Goal: Information Seeking & Learning: Find specific fact

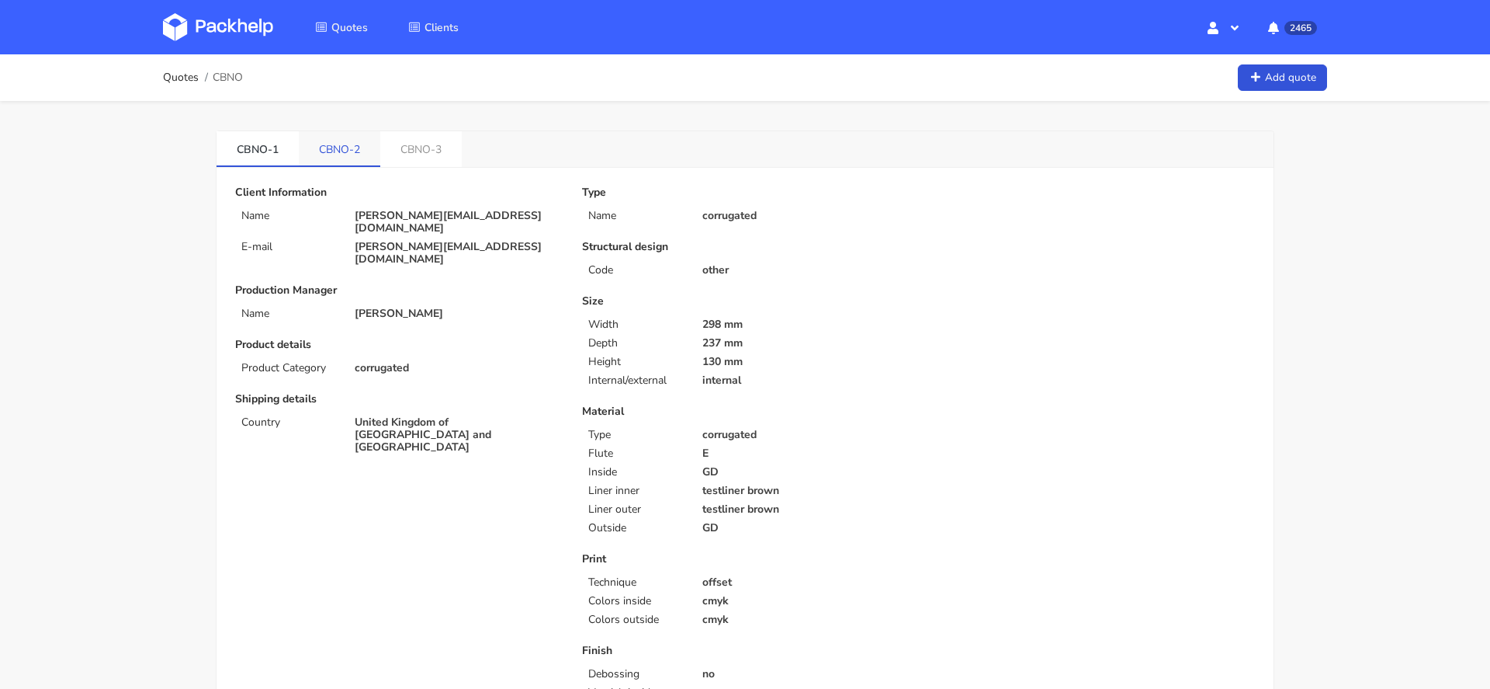
click at [352, 141] on link "CBNO-2" at bounding box center [340, 148] width 82 height 34
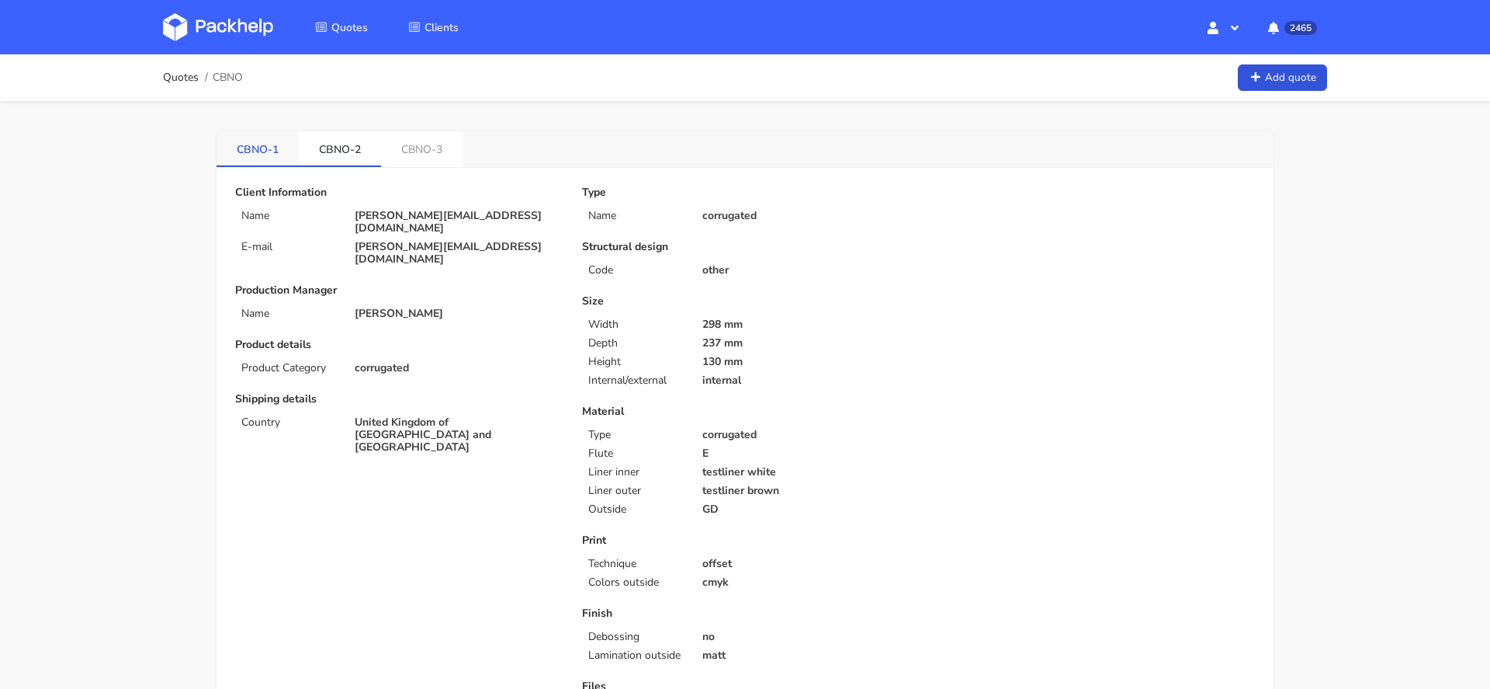
click at [267, 144] on link "CBNO-1" at bounding box center [258, 148] width 82 height 34
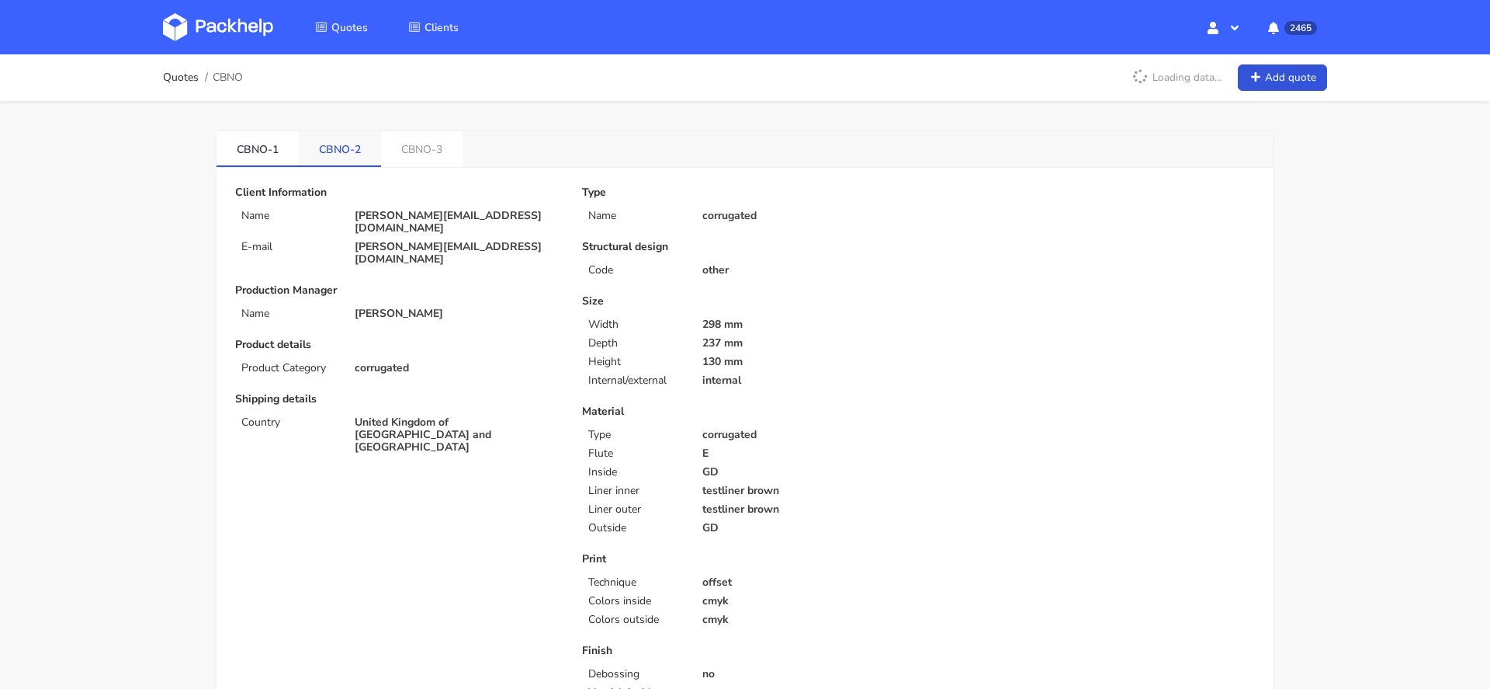
click at [325, 144] on link "CBNO-2" at bounding box center [340, 148] width 82 height 34
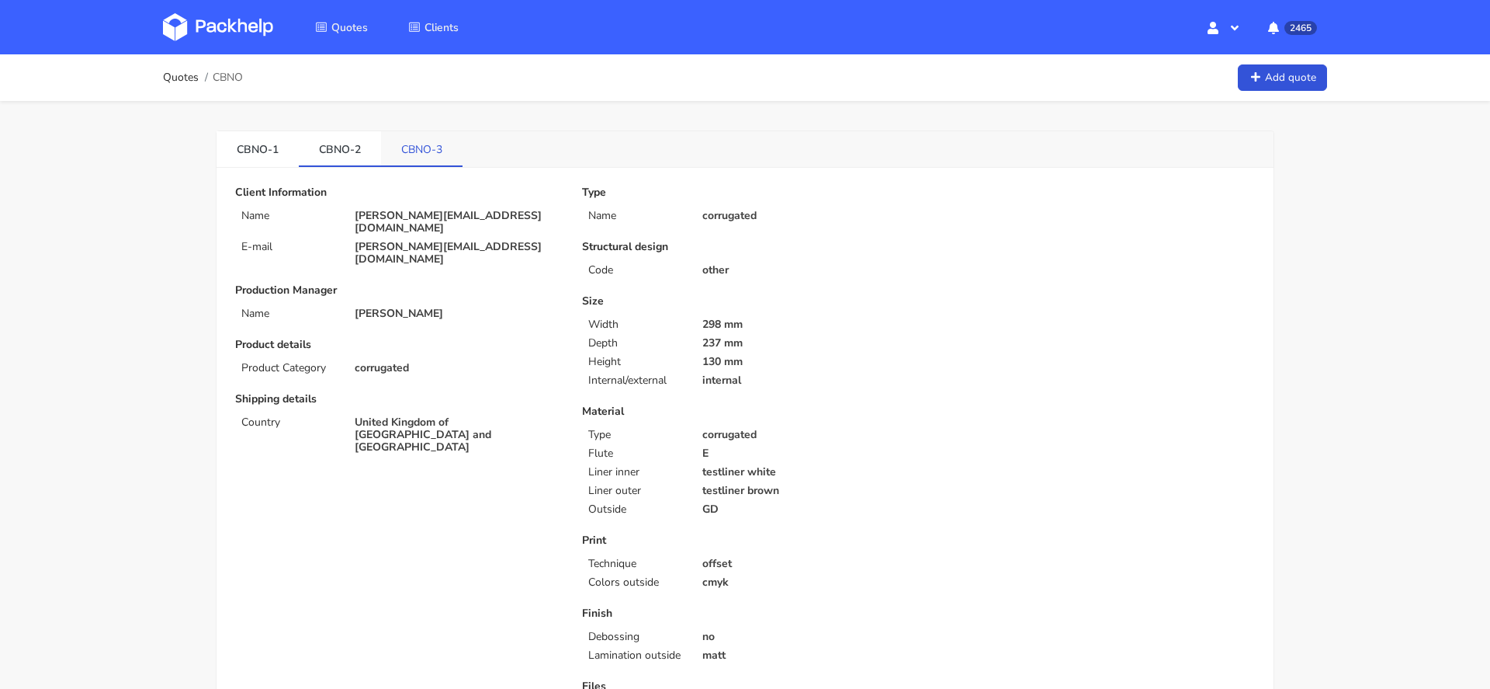
click at [434, 148] on link "CBNO-3" at bounding box center [422, 148] width 82 height 34
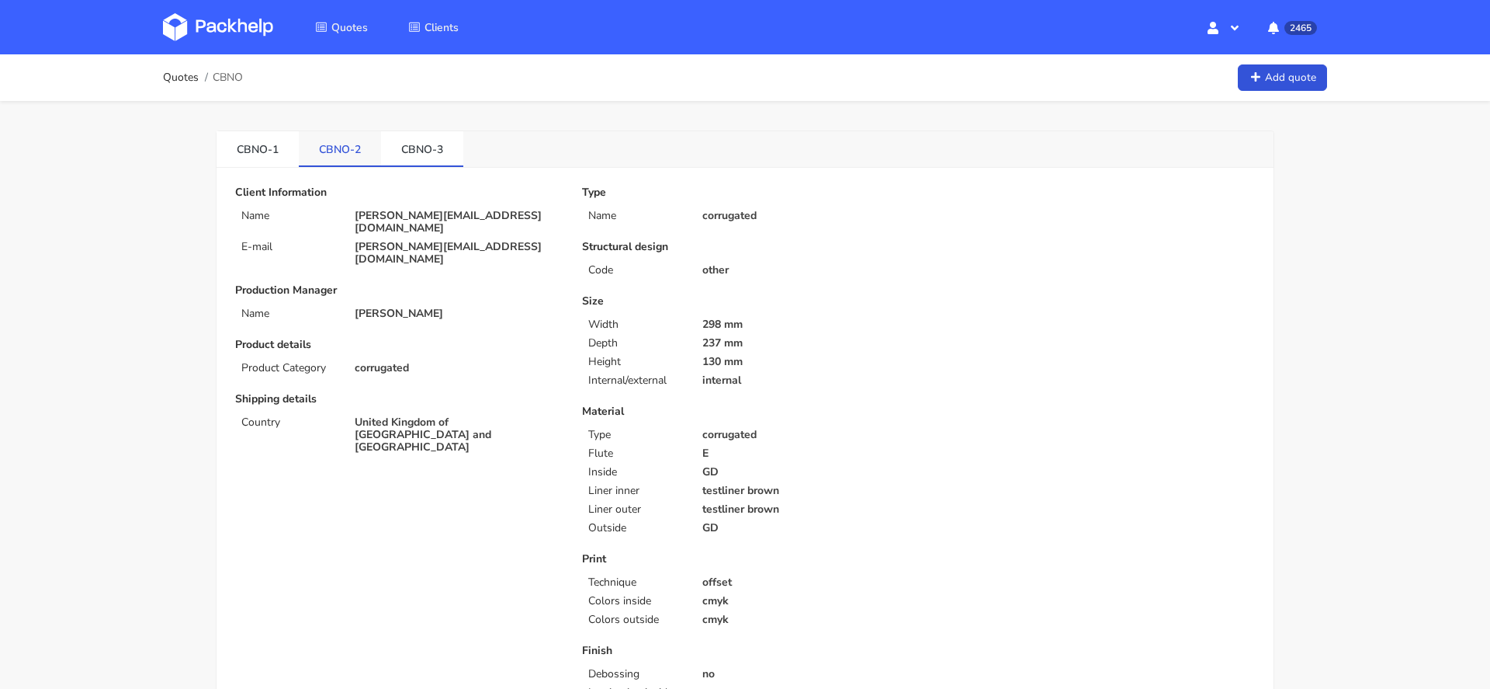
click at [328, 144] on link "CBNO-2" at bounding box center [340, 148] width 82 height 34
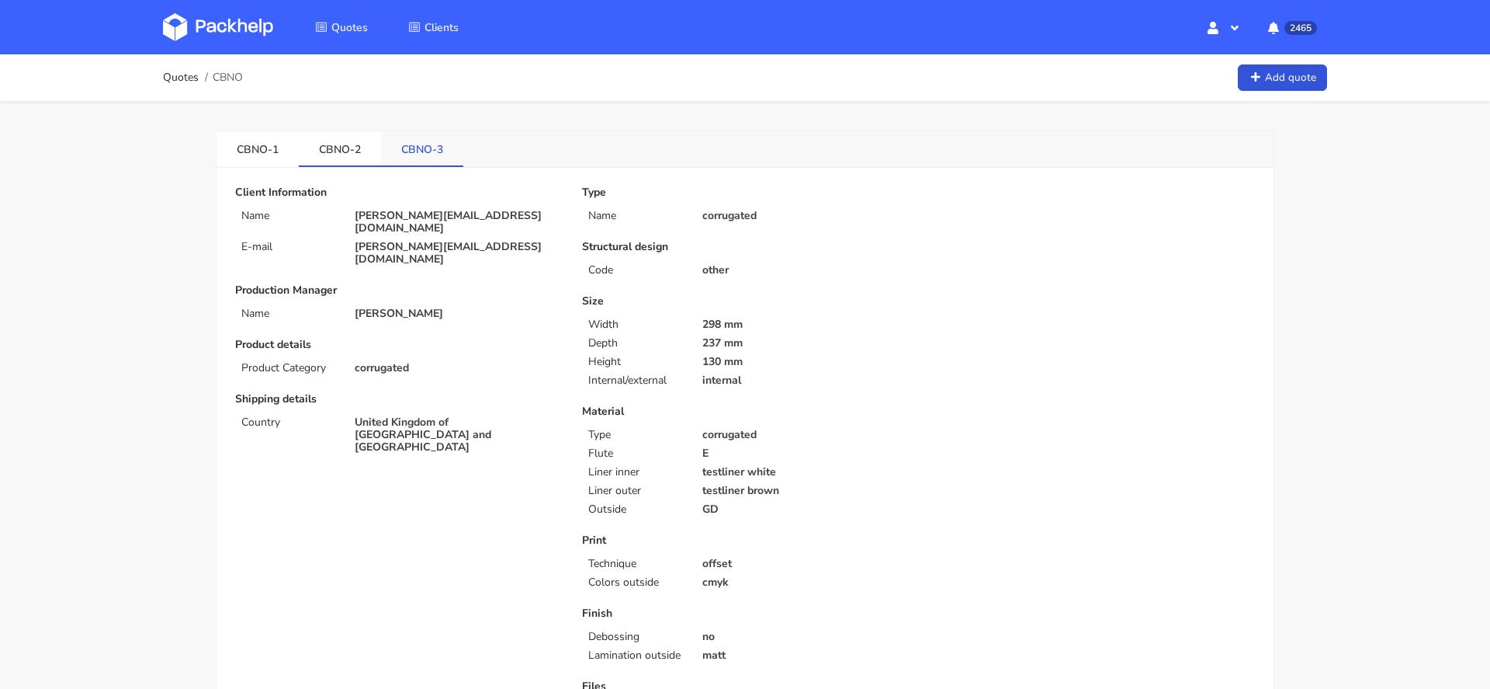
click at [453, 154] on link "CBNO-3" at bounding box center [422, 148] width 82 height 34
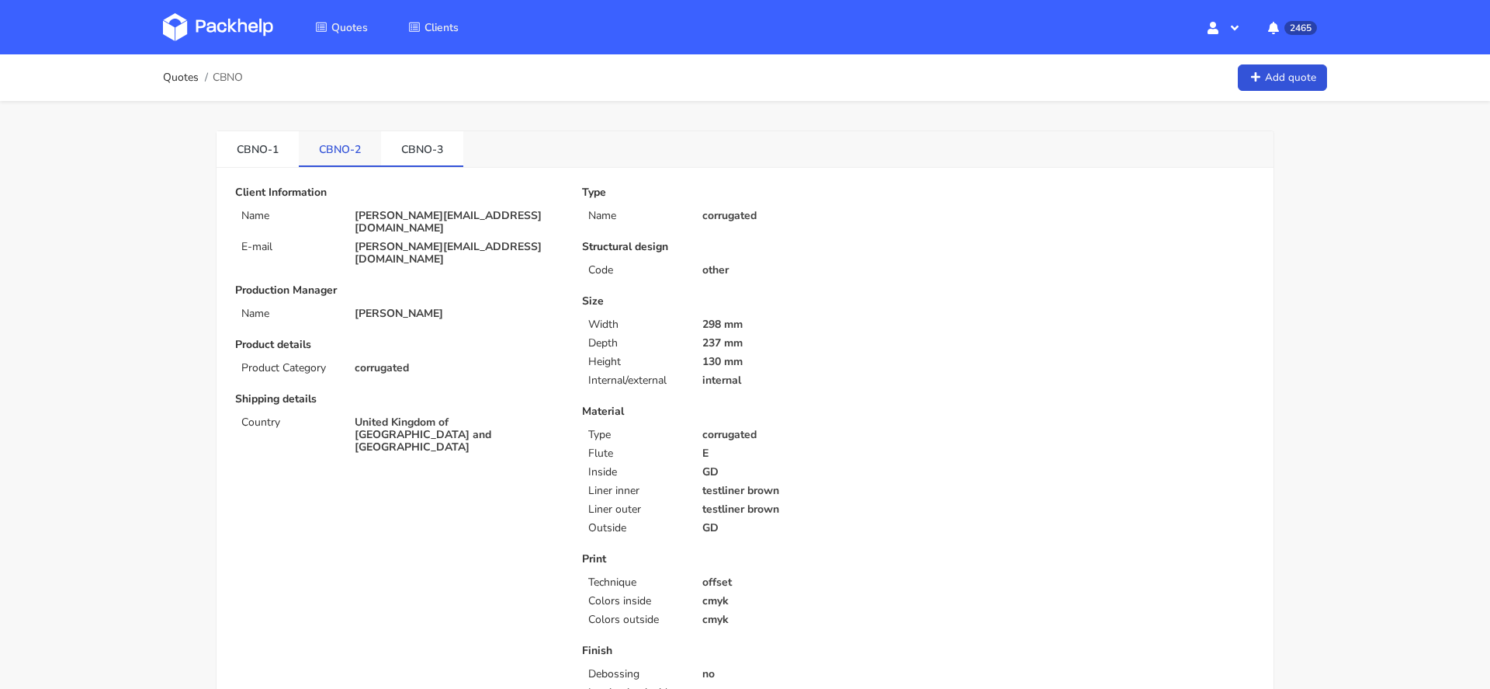
click at [346, 147] on link "CBNO-2" at bounding box center [340, 148] width 82 height 34
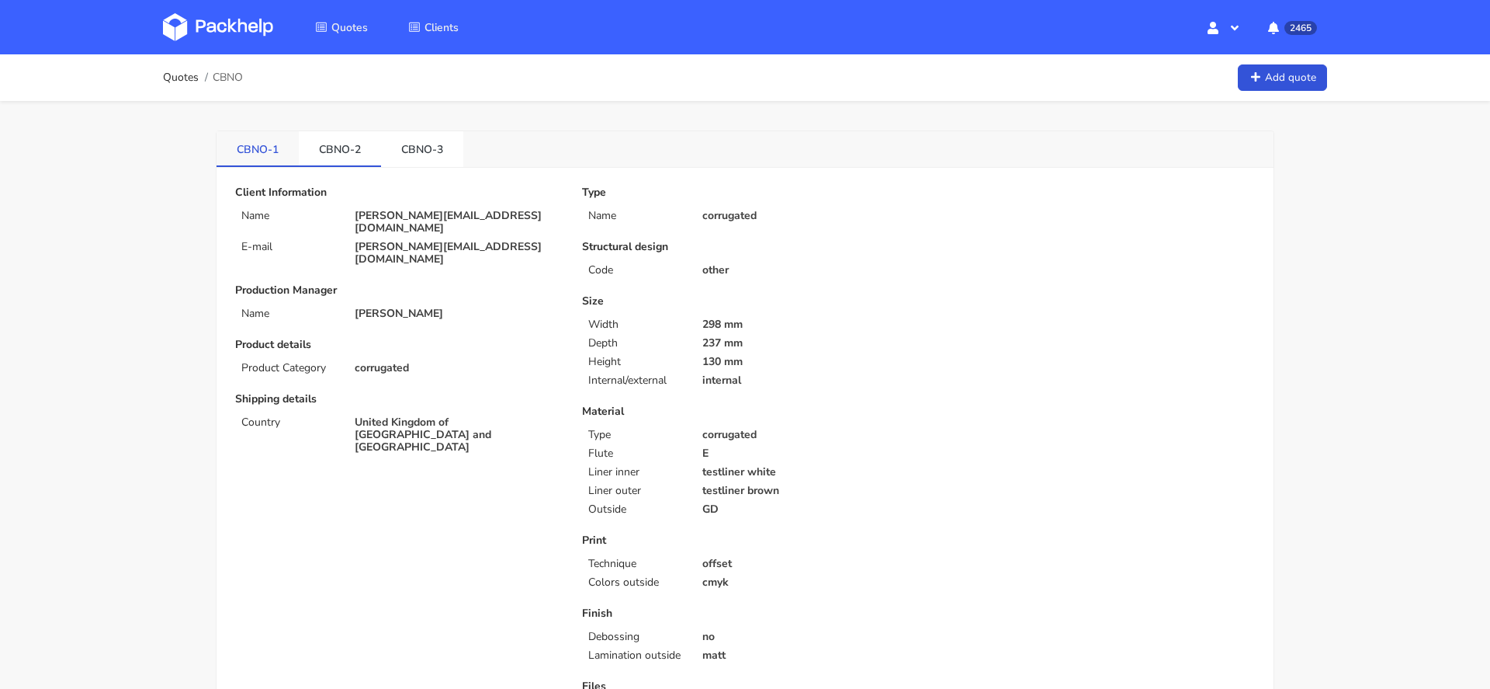
click at [241, 144] on link "CBNO-1" at bounding box center [258, 148] width 82 height 34
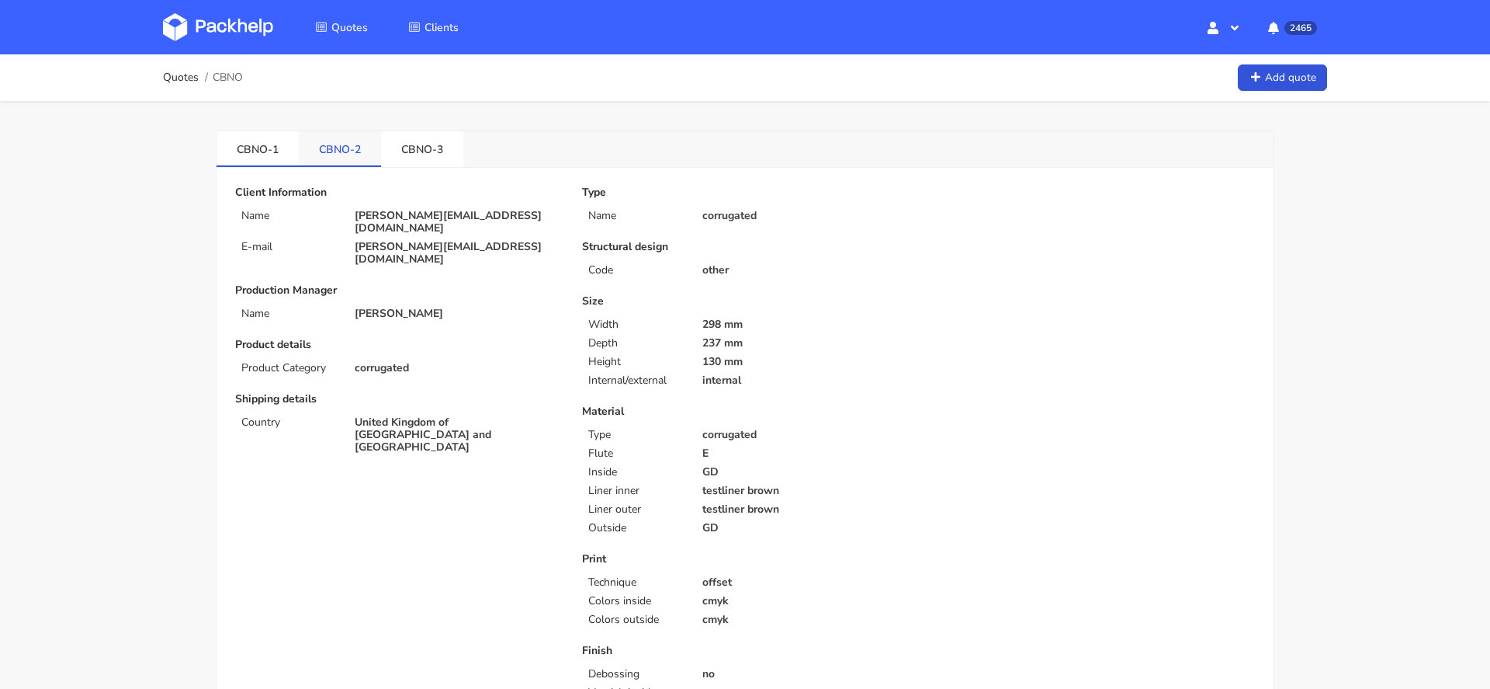
click at [340, 159] on link "CBNO-2" at bounding box center [340, 148] width 82 height 34
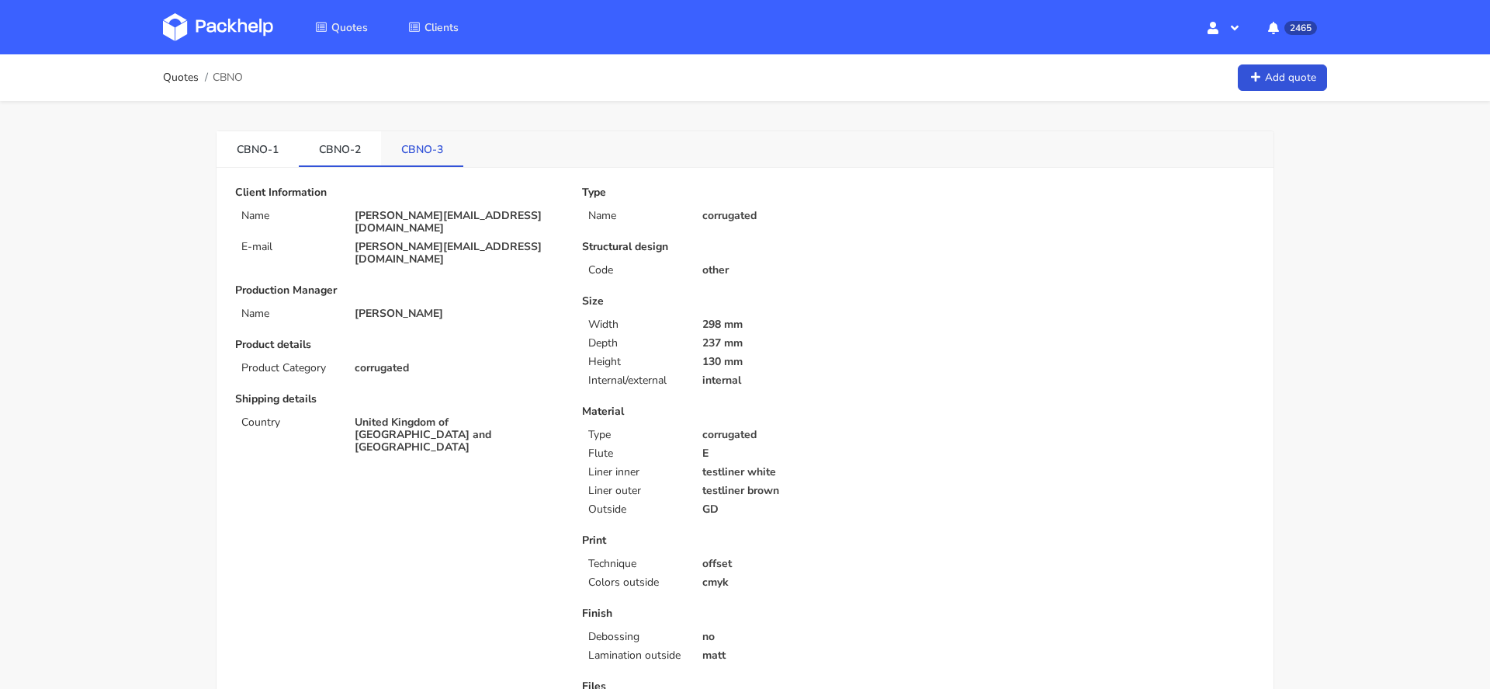
click at [435, 152] on link "CBNO-3" at bounding box center [422, 148] width 82 height 34
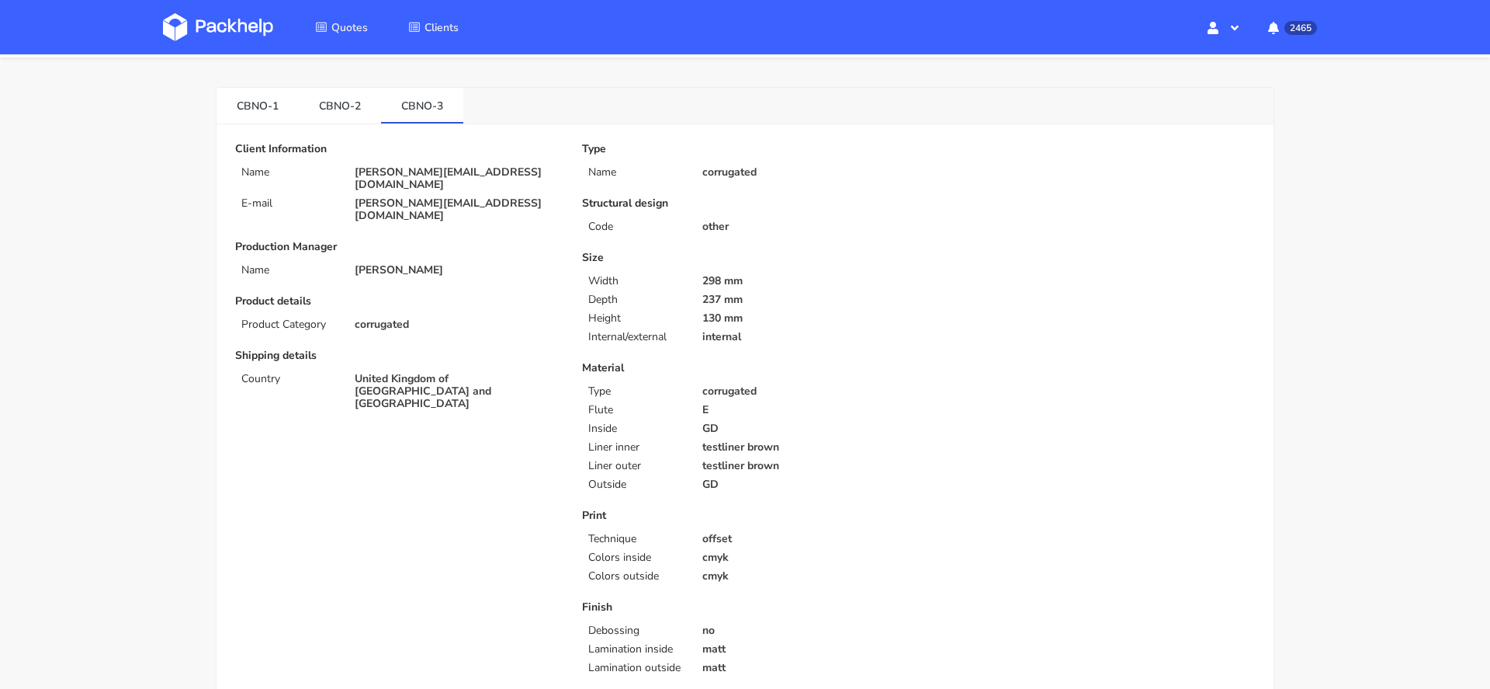
scroll to position [29, 0]
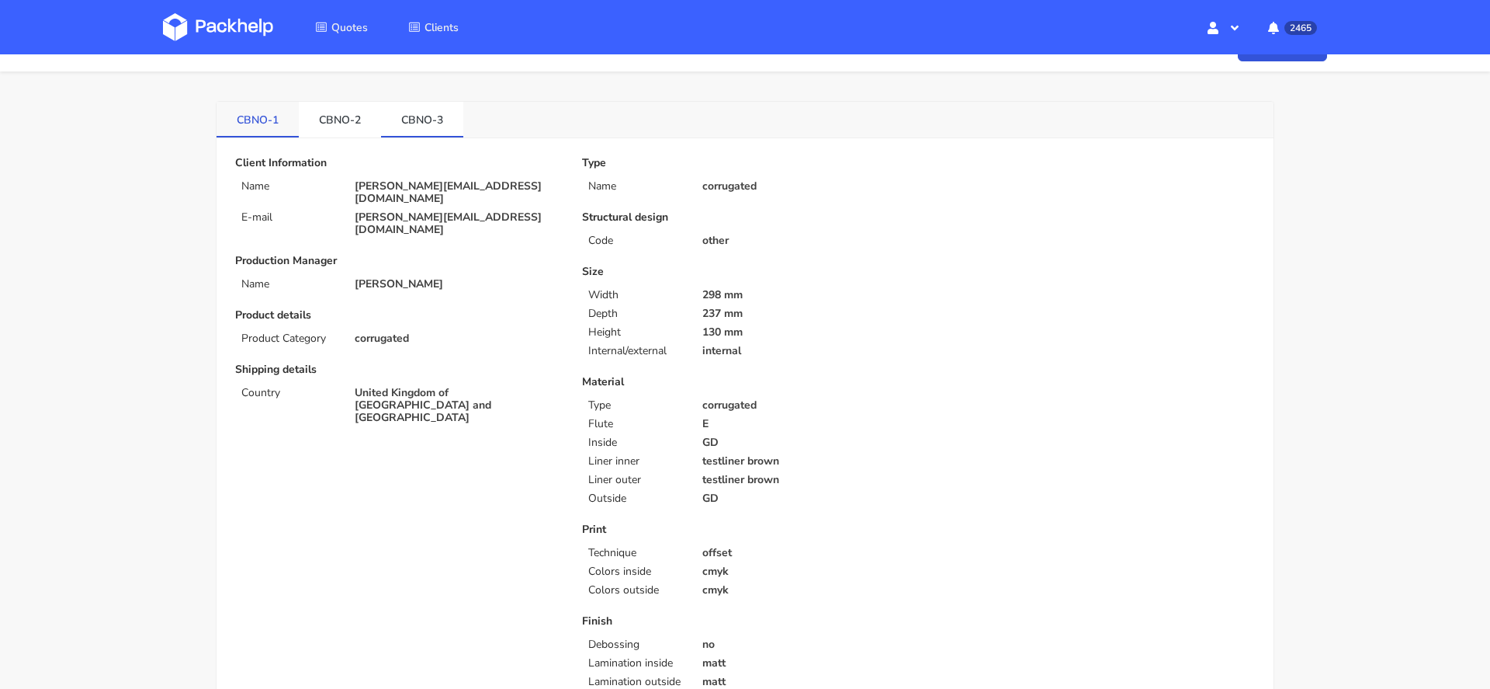
click at [269, 124] on link "CBNO-1" at bounding box center [258, 119] width 82 height 34
click at [359, 123] on link "CBNO-2" at bounding box center [340, 119] width 82 height 34
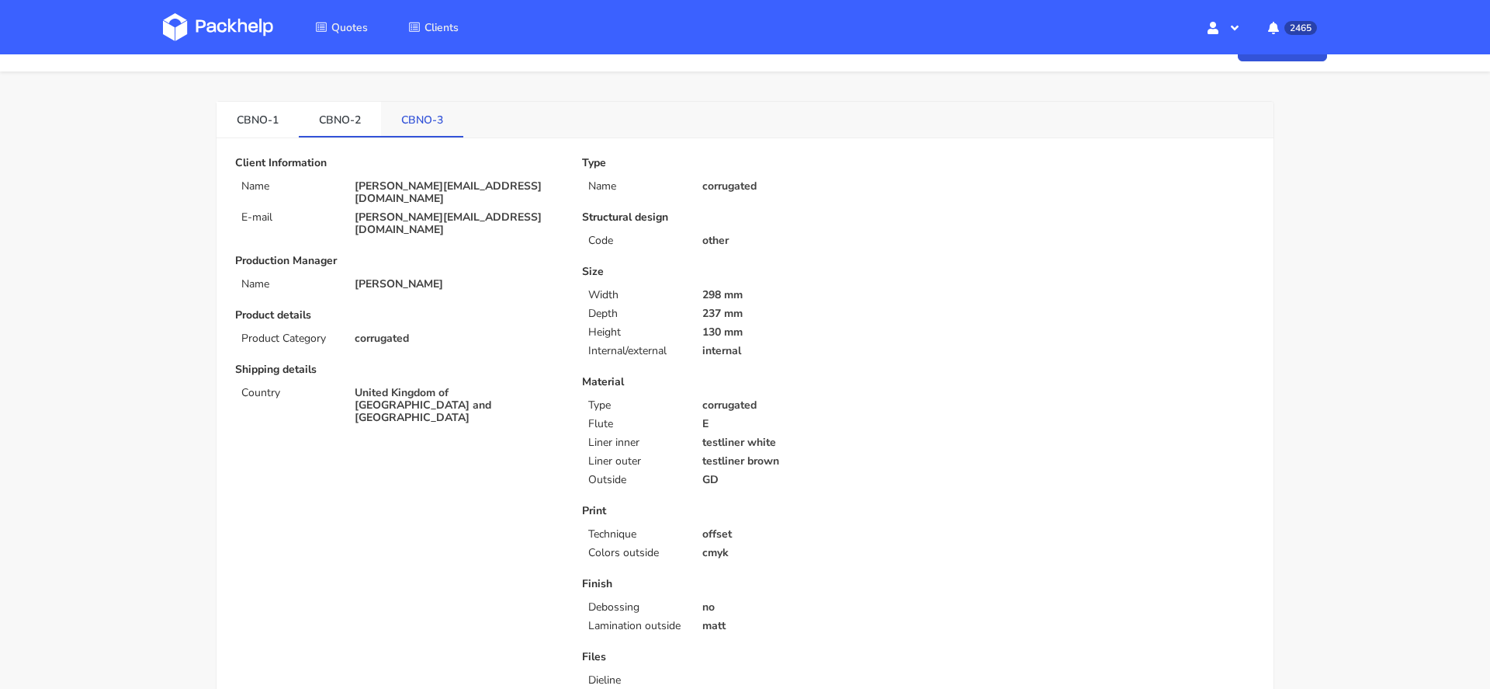
click at [459, 122] on link "CBNO-3" at bounding box center [422, 119] width 82 height 34
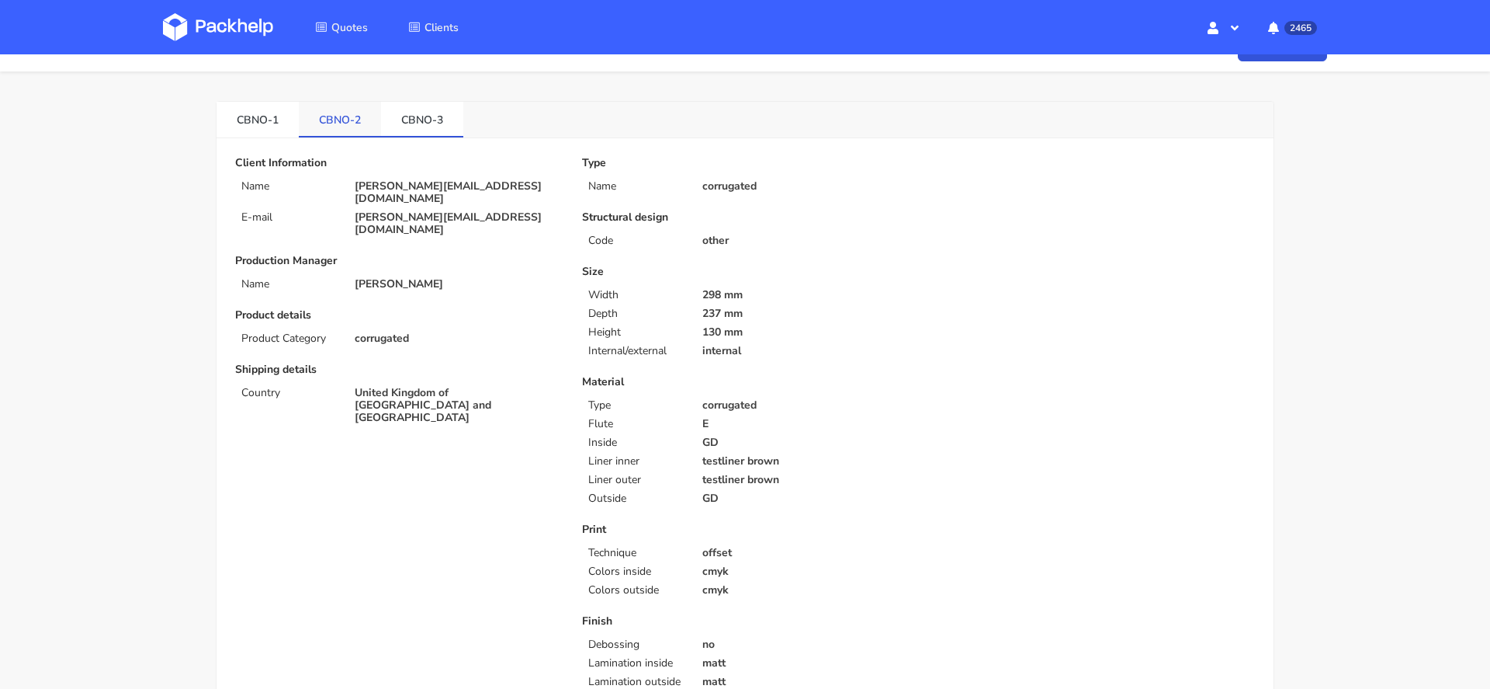
click at [346, 117] on link "CBNO-2" at bounding box center [340, 119] width 82 height 34
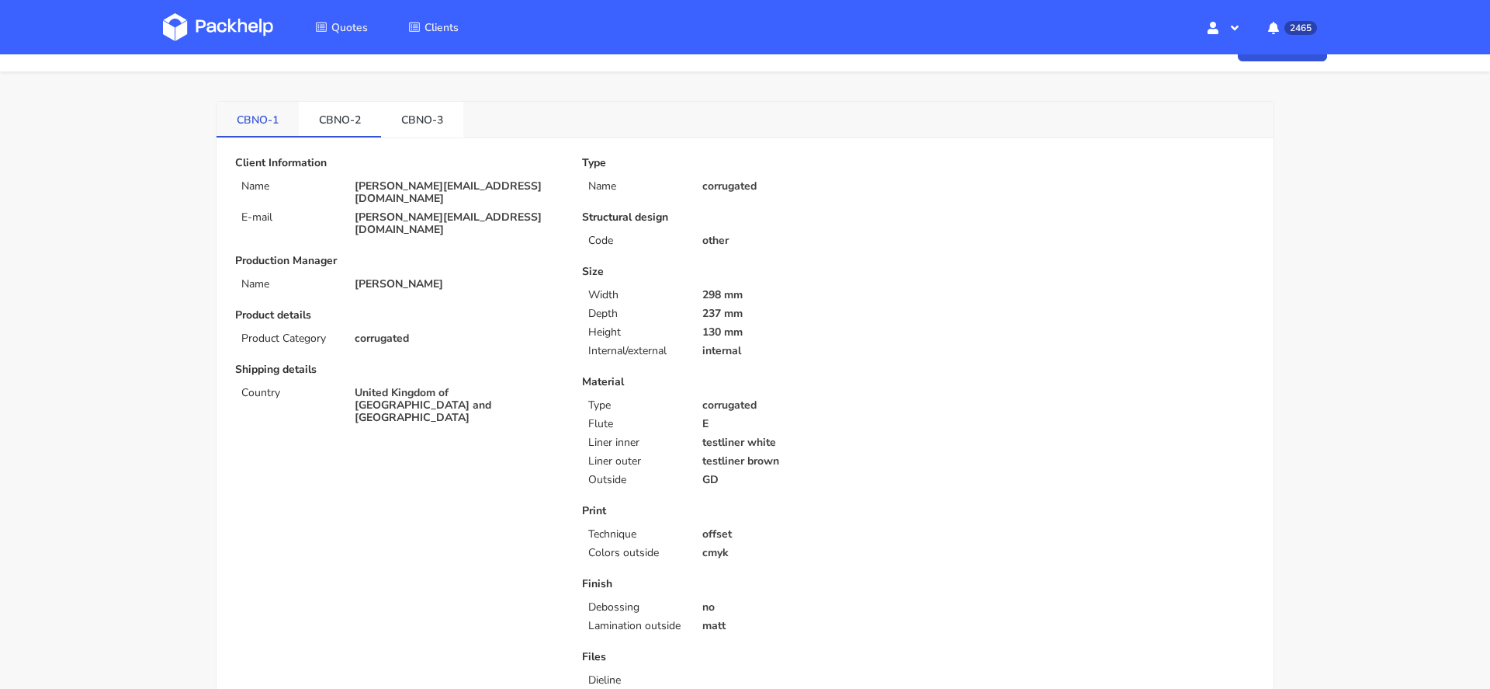
click at [272, 118] on link "CBNO-1" at bounding box center [258, 119] width 82 height 34
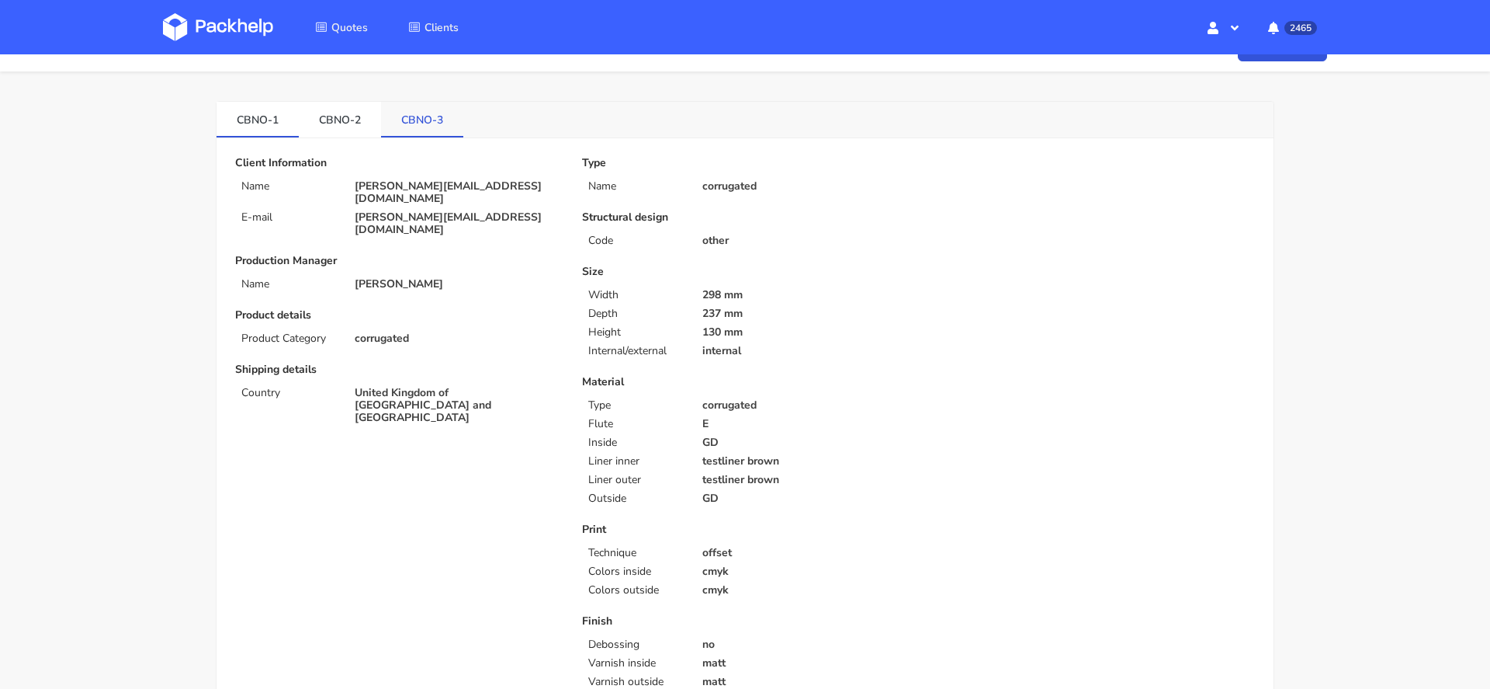
click at [410, 113] on link "CBNO-3" at bounding box center [422, 119] width 82 height 34
click at [255, 119] on link "CBNO-1" at bounding box center [258, 119] width 82 height 34
click at [425, 120] on link "CBNO-3" at bounding box center [422, 119] width 82 height 34
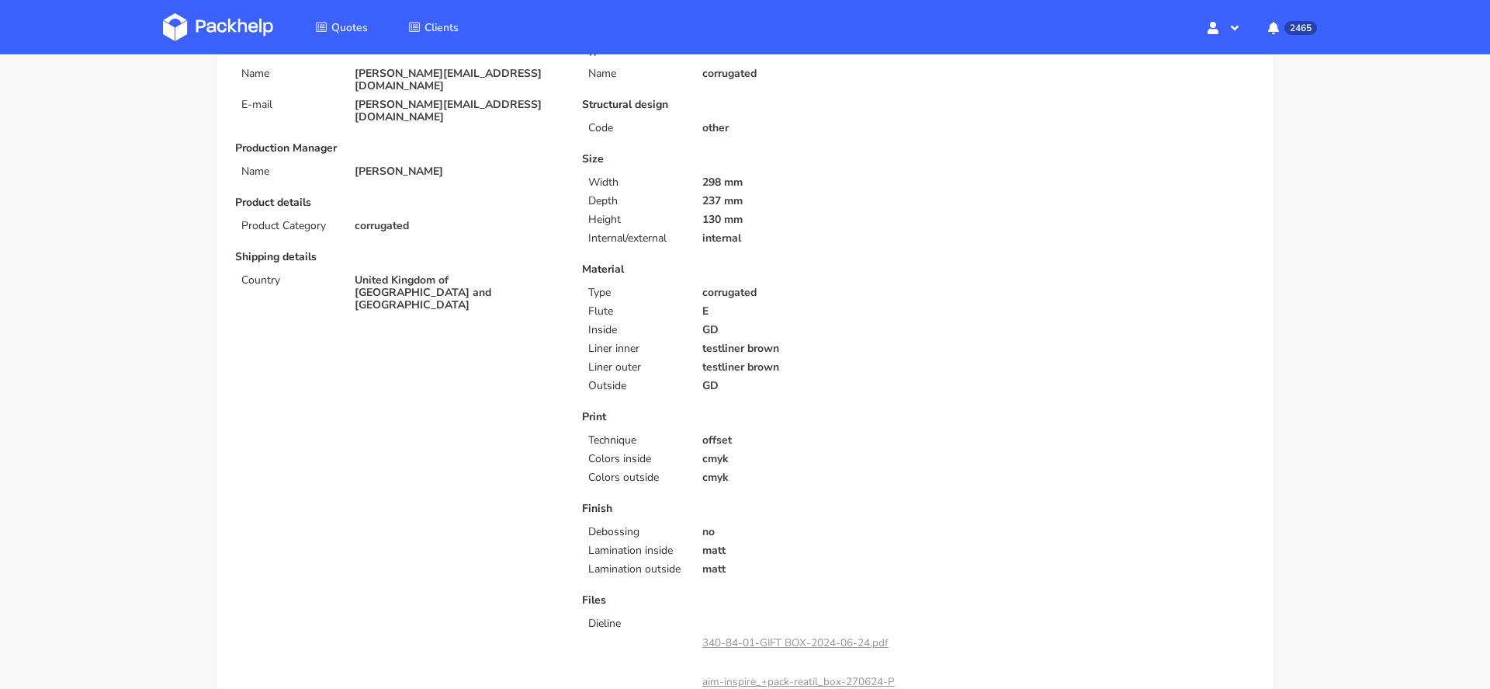
scroll to position [141, 0]
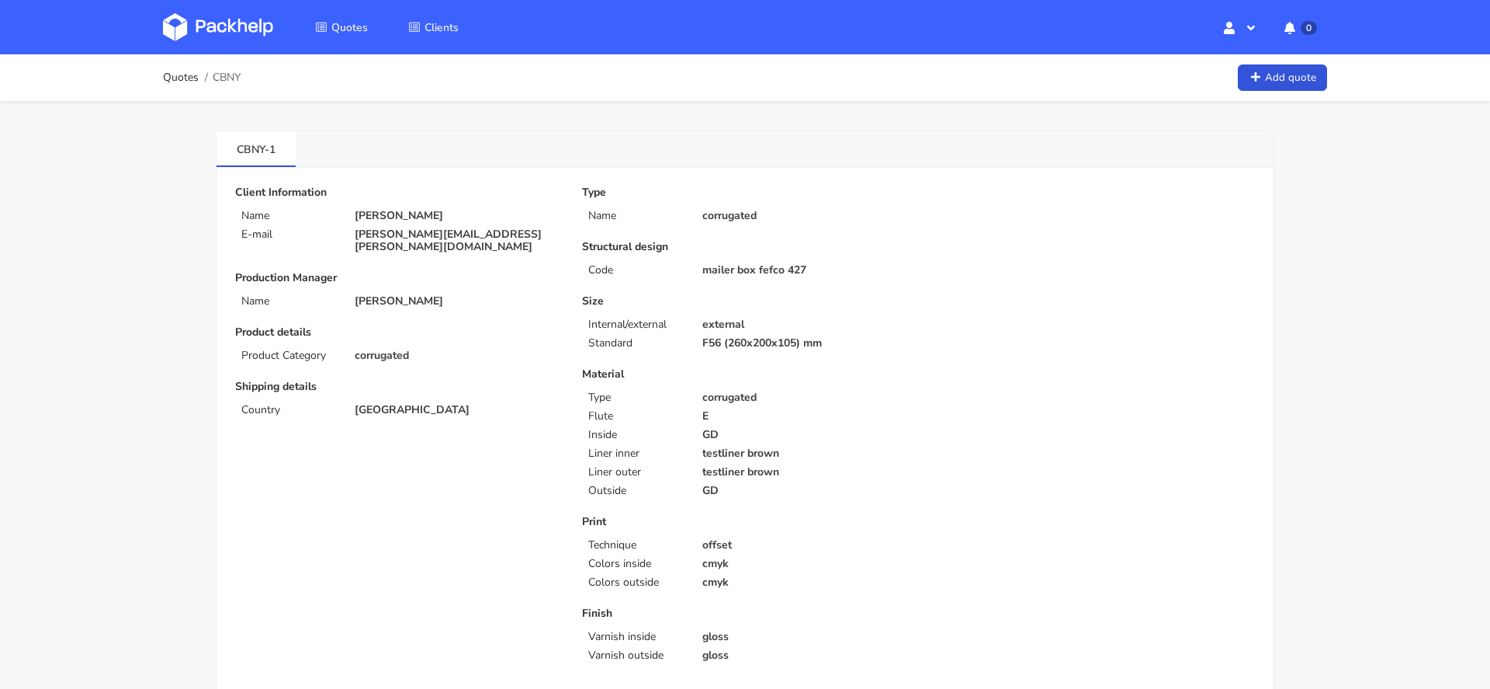
click at [417, 236] on p "natalia.bularz@nacomi.pl" at bounding box center [458, 240] width 206 height 25
copy div "natalia.bularz@nacomi.pl"
click at [228, 74] on span "CBNY" at bounding box center [227, 77] width 28 height 12
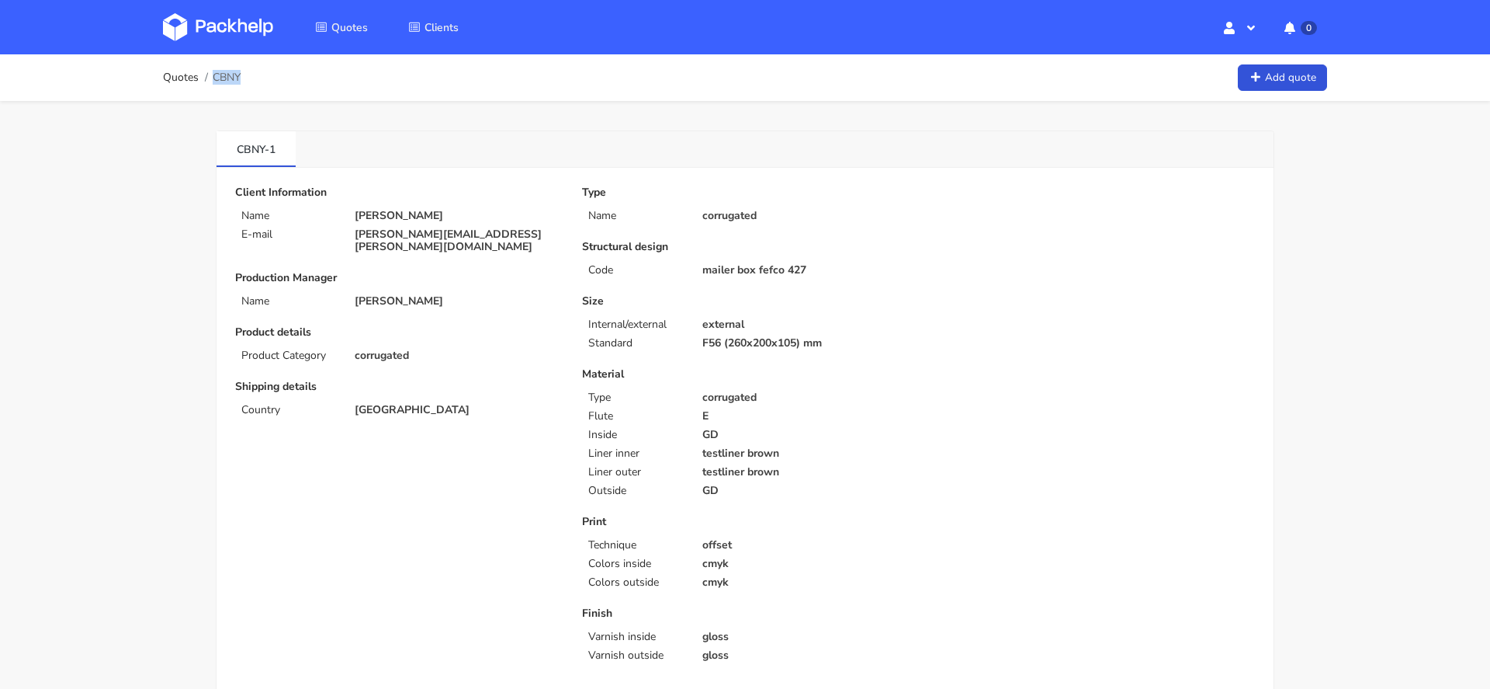
click at [228, 74] on span "CBNY" at bounding box center [227, 77] width 28 height 12
copy span "CBNY"
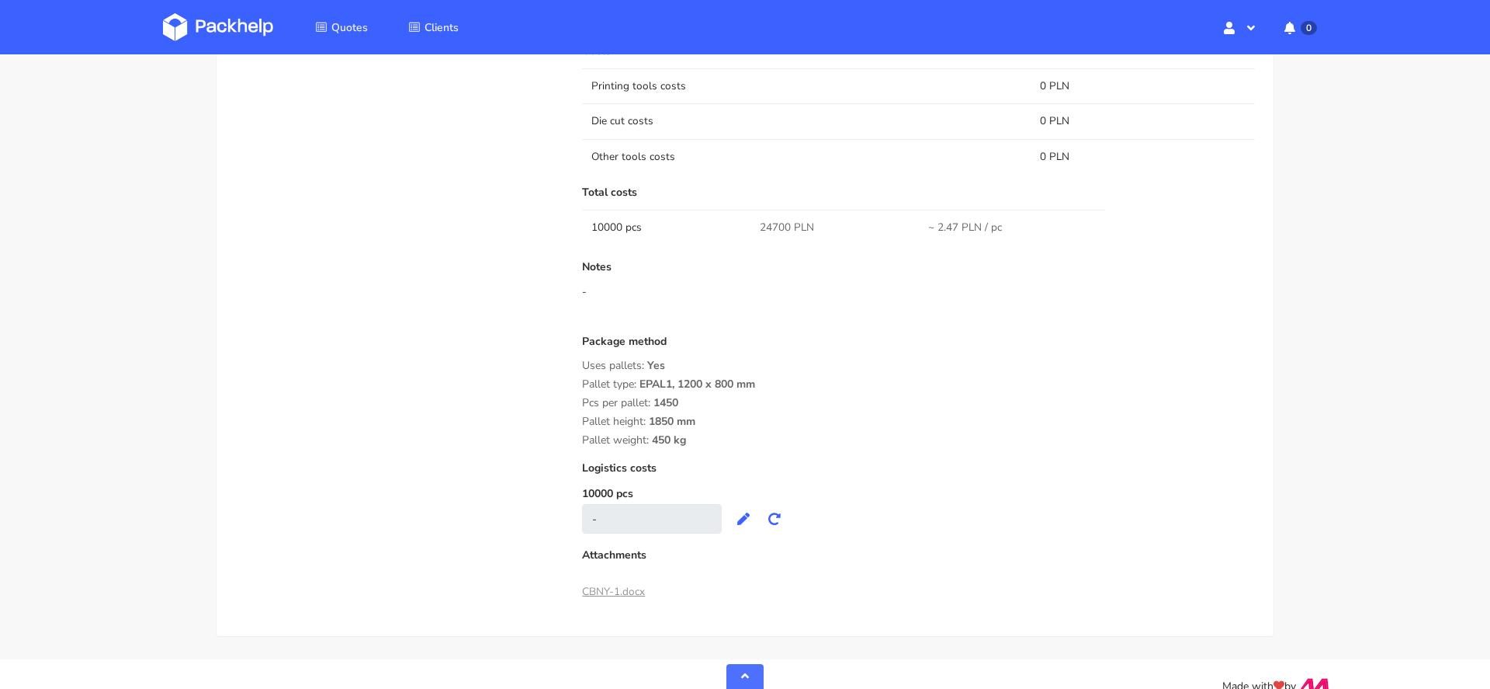
scroll to position [1085, 0]
click at [768, 213] on span "24700 PLN" at bounding box center [787, 221] width 54 height 16
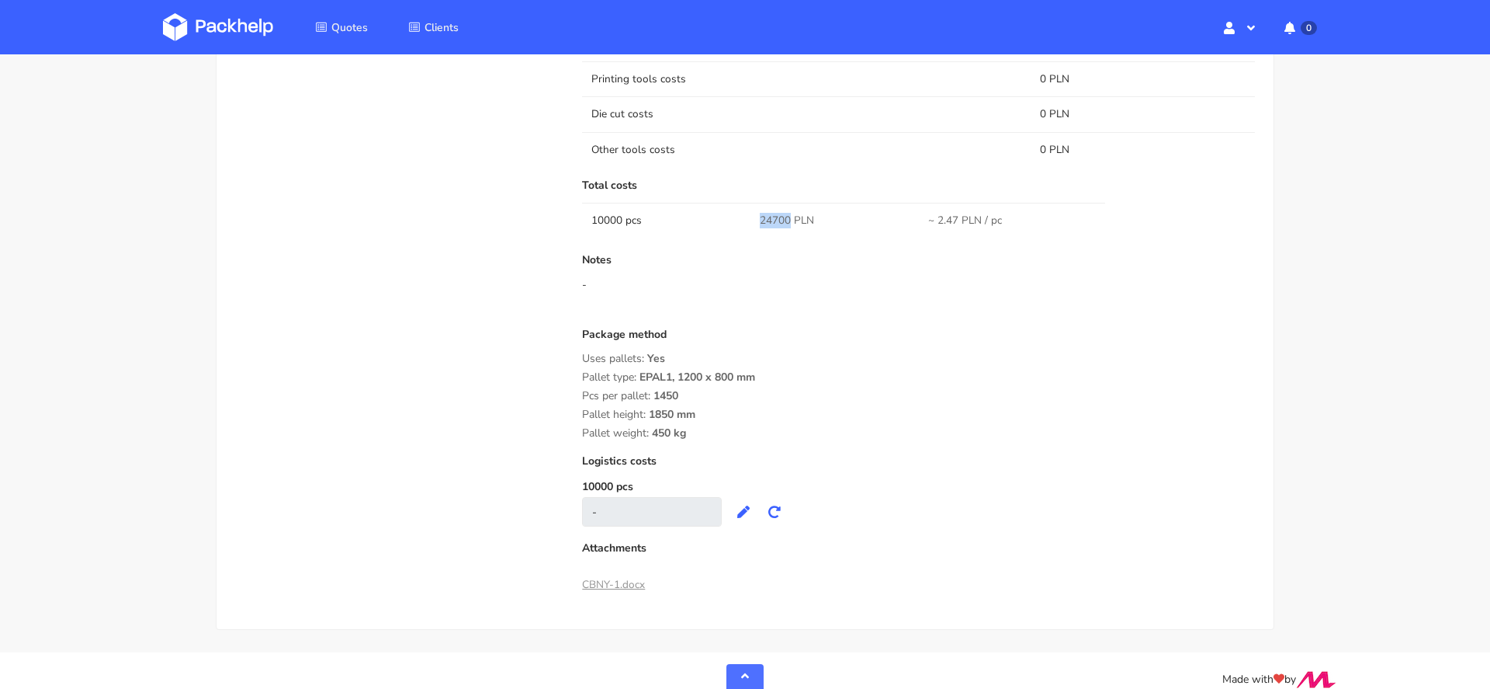
click at [768, 213] on span "24700 PLN" at bounding box center [787, 221] width 54 height 16
copy tr "24700 PLN"
click at [810, 248] on div "Costs Printing tools costs 0 PLN Die cut costs 0 PLN Other tools costs 0 PLN To…" at bounding box center [918, 282] width 673 height 488
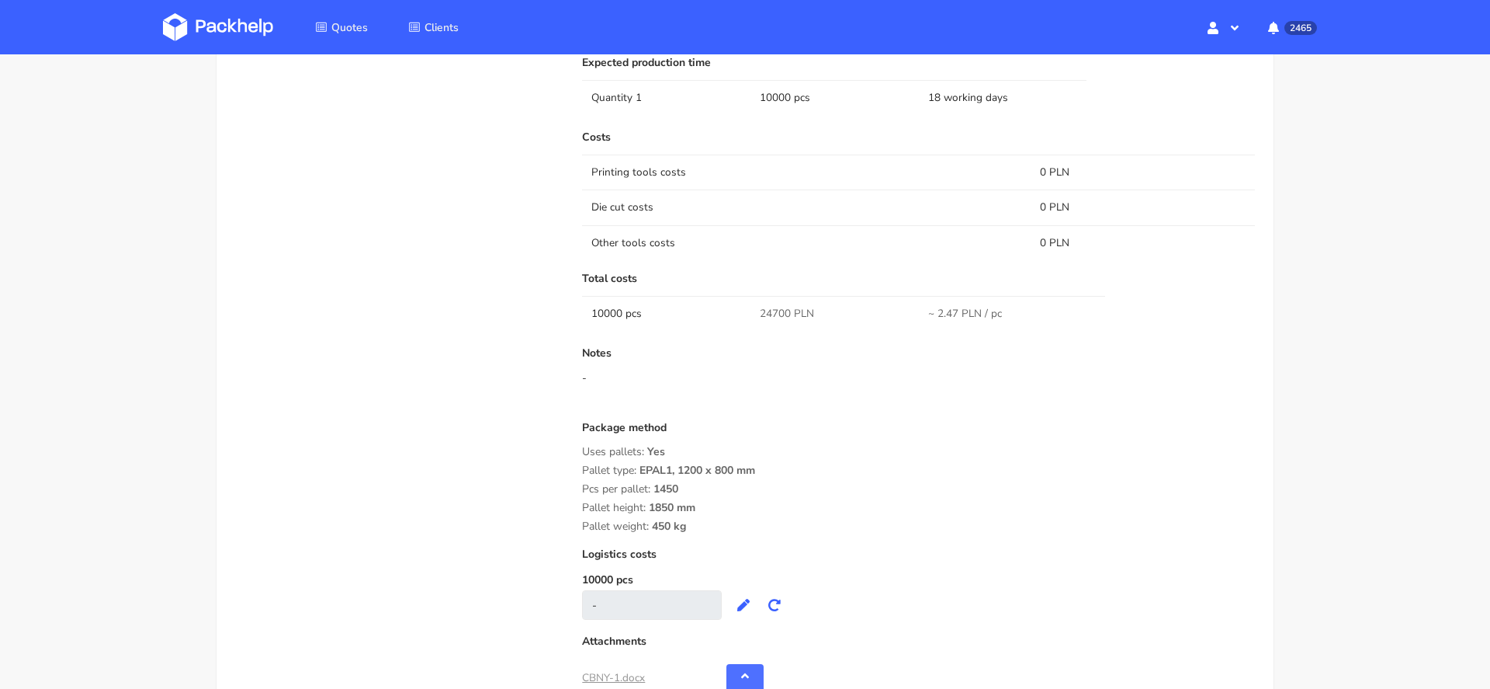
scroll to position [983, 0]
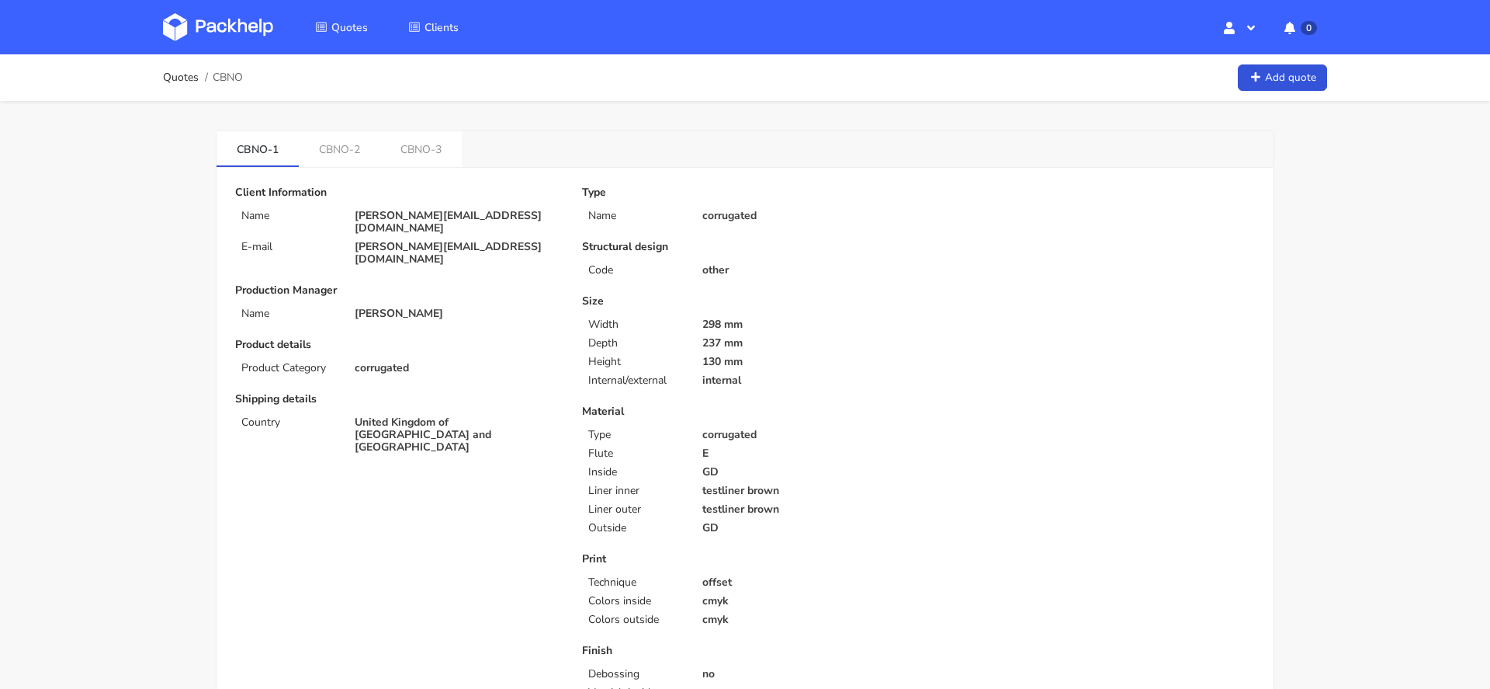
click at [425, 211] on p "[PERSON_NAME][EMAIL_ADDRESS][DOMAIN_NAME]" at bounding box center [458, 222] width 206 height 25
copy div "[PERSON_NAME][EMAIL_ADDRESS][DOMAIN_NAME]"
click at [228, 82] on span "CBNO" at bounding box center [228, 77] width 30 height 12
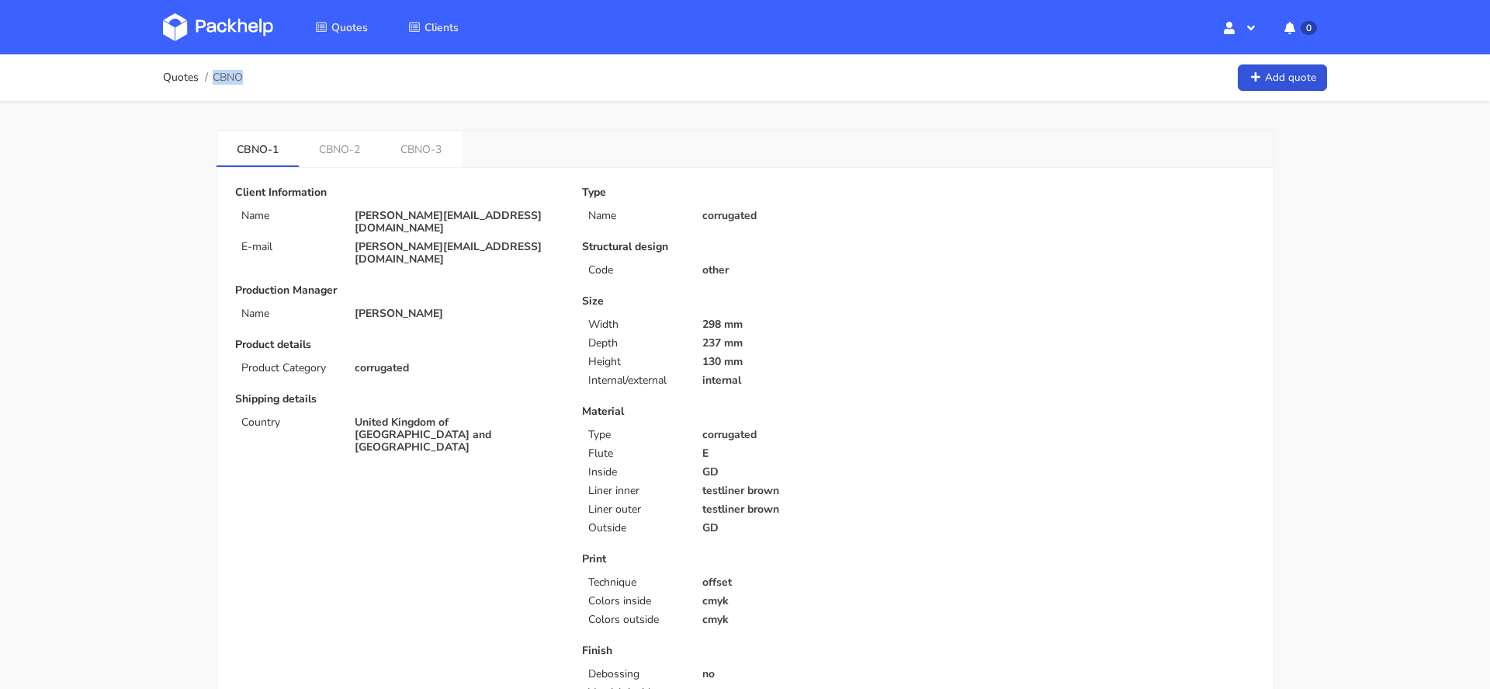
click at [228, 82] on span "CBNO" at bounding box center [228, 77] width 30 height 12
copy span "CBNO"
click at [338, 144] on link "CBNO-2" at bounding box center [340, 148] width 82 height 34
click at [338, 139] on link "CBNO-2" at bounding box center [340, 148] width 82 height 34
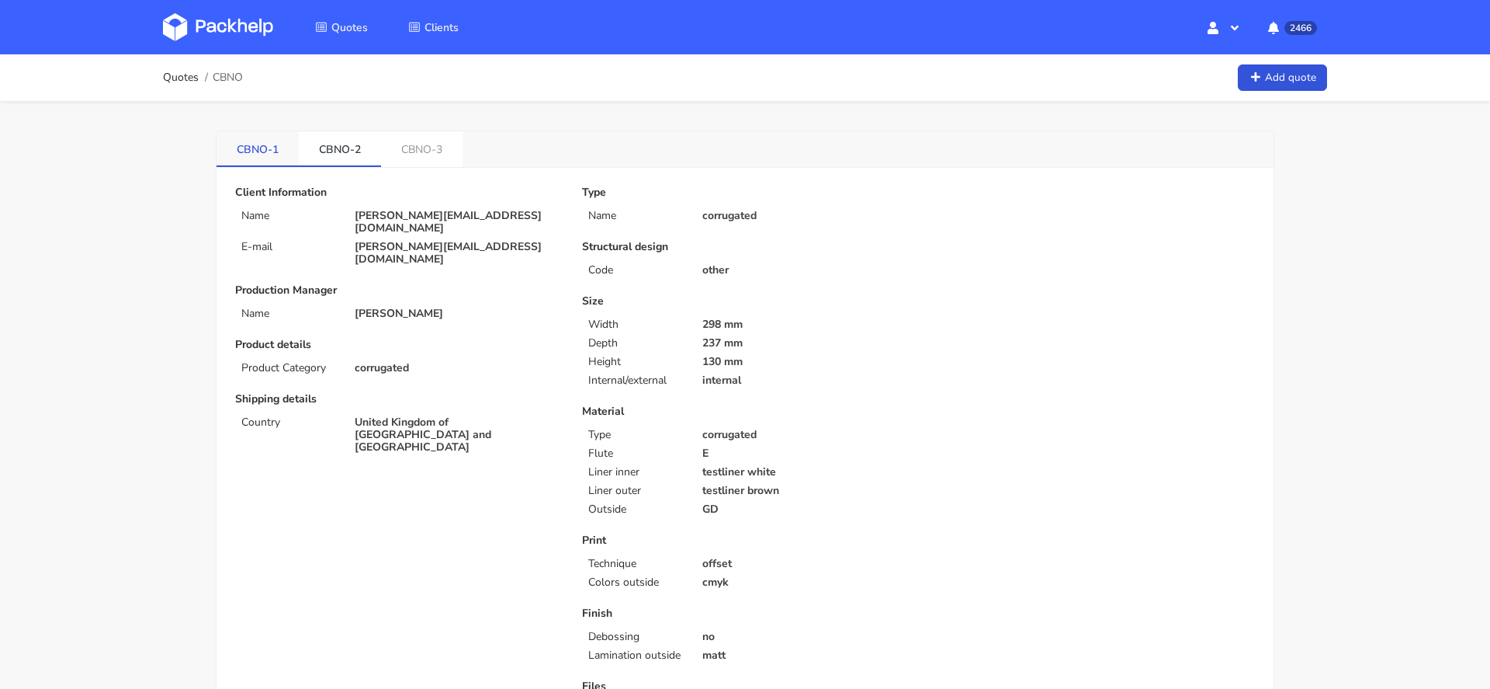
click at [255, 154] on link "CBNO-1" at bounding box center [258, 148] width 82 height 34
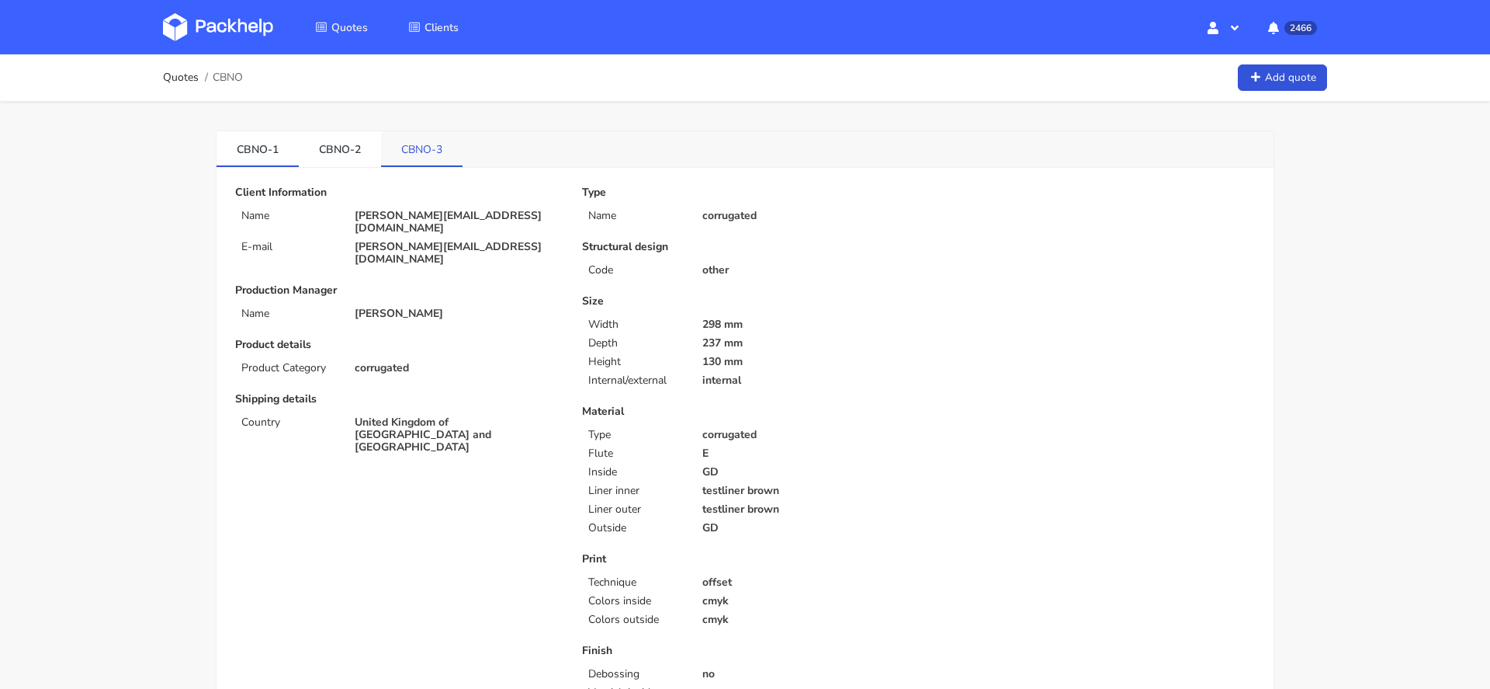
click at [441, 160] on link "CBNO-3" at bounding box center [422, 148] width 82 height 34
click at [248, 153] on link "CBNO-1" at bounding box center [258, 148] width 82 height 34
click at [342, 145] on link "CBNO-2" at bounding box center [340, 148] width 82 height 34
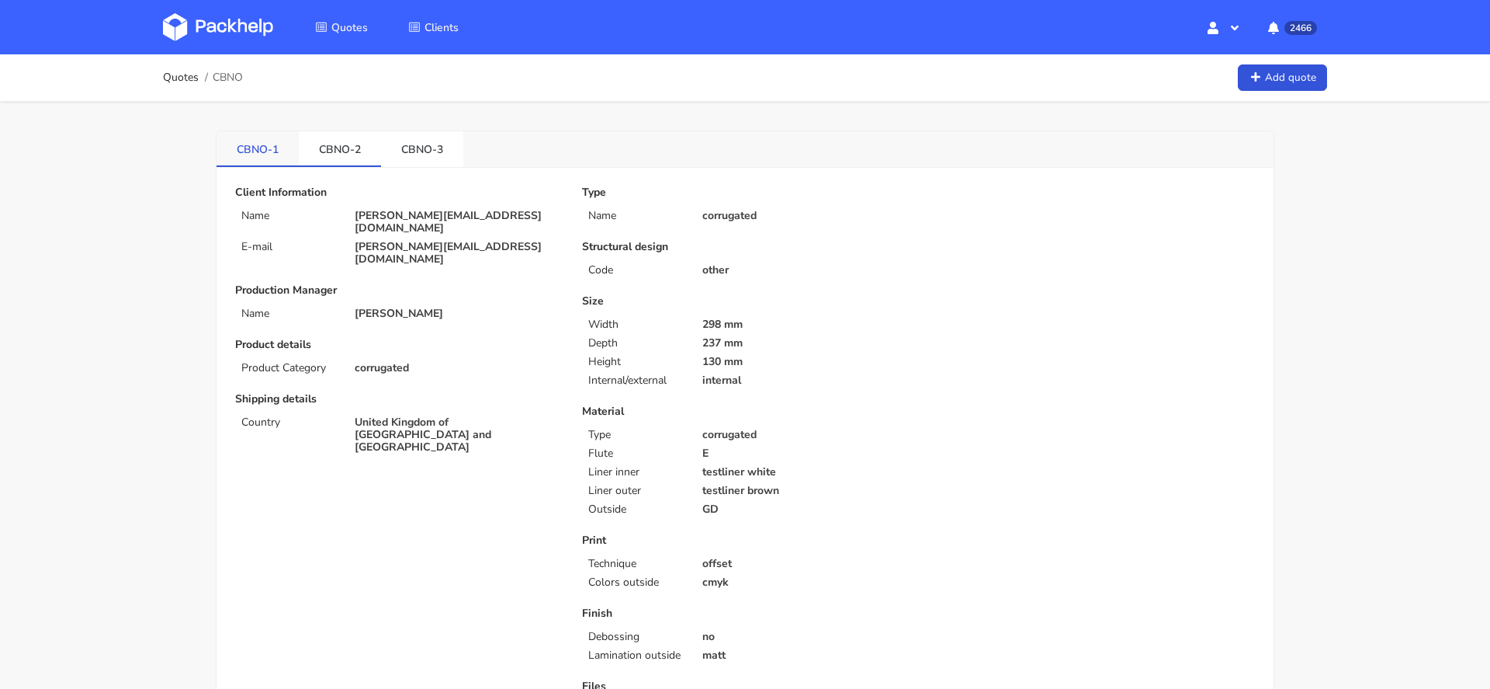
click at [256, 158] on link "CBNO-1" at bounding box center [258, 148] width 82 height 34
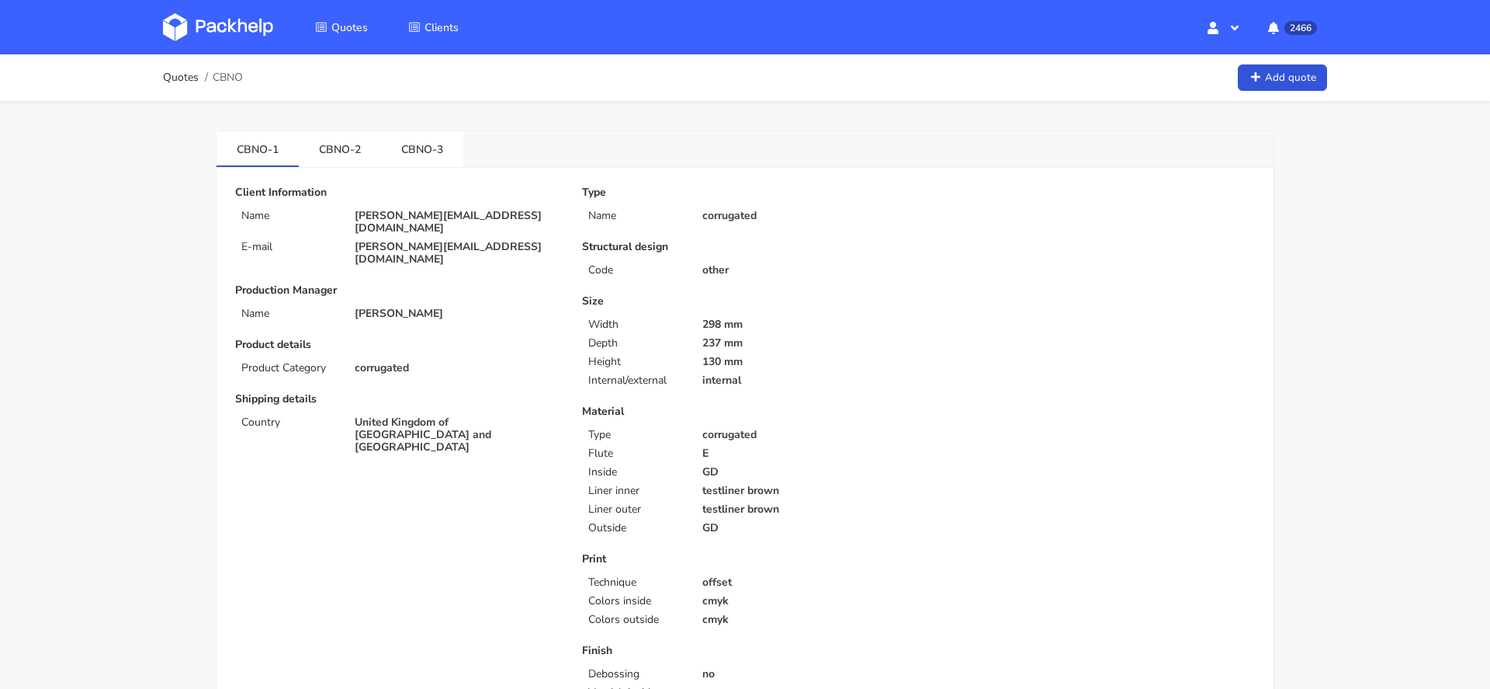
click at [224, 79] on span "CBNO" at bounding box center [228, 77] width 30 height 12
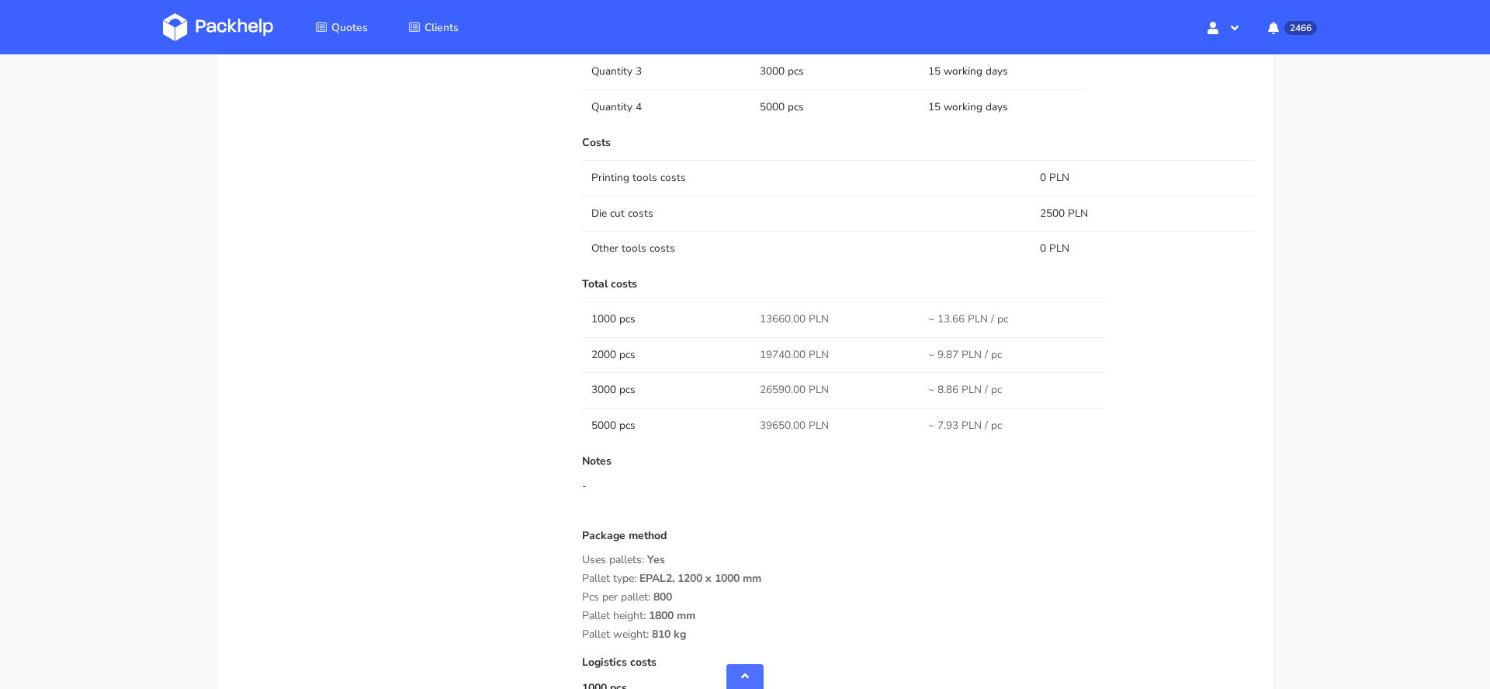
scroll to position [1466, 0]
click at [774, 312] on span "13660.00 PLN" at bounding box center [794, 316] width 69 height 16
copy span "13660.00"
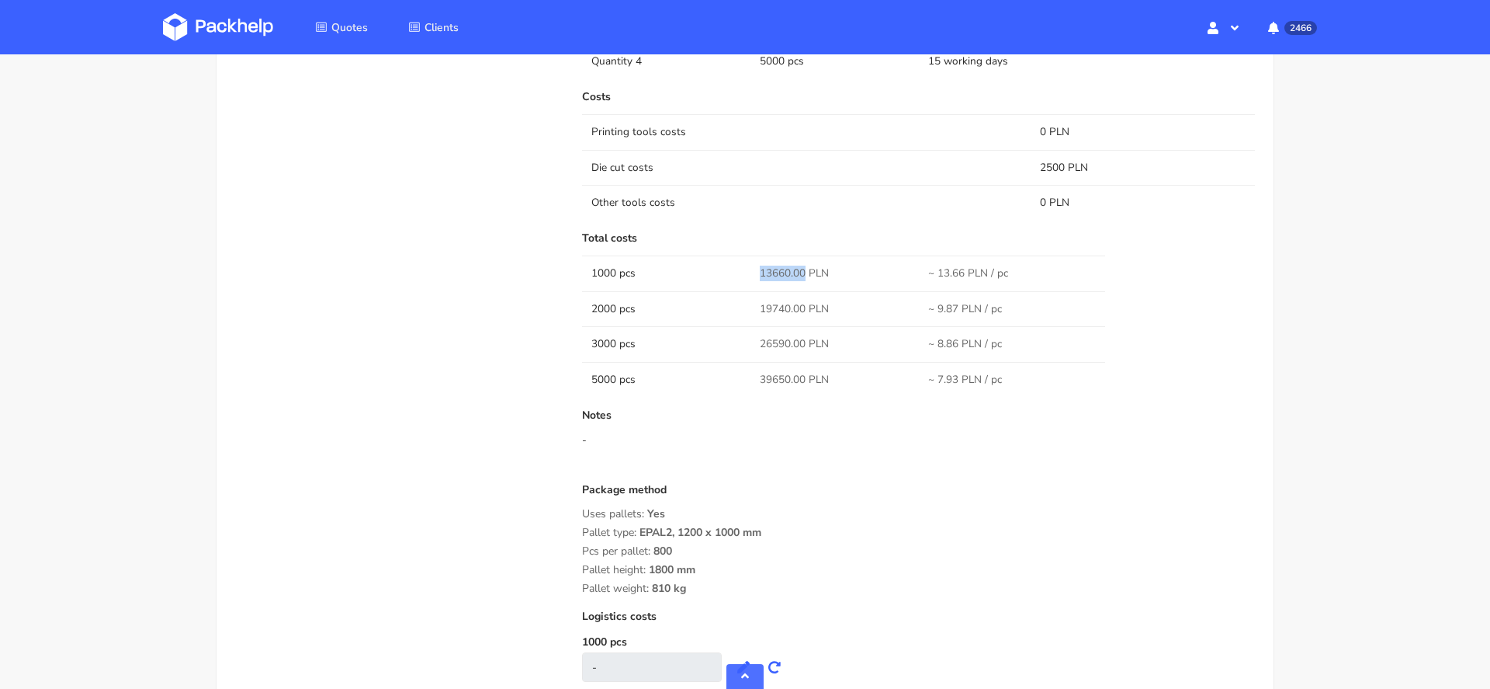
scroll to position [1504, 0]
click at [1026, 543] on div "Package method Uses pallets: Yes Pallet type: EPAL2, 1200 x 1000 mm Pcs per pal…" at bounding box center [918, 544] width 673 height 111
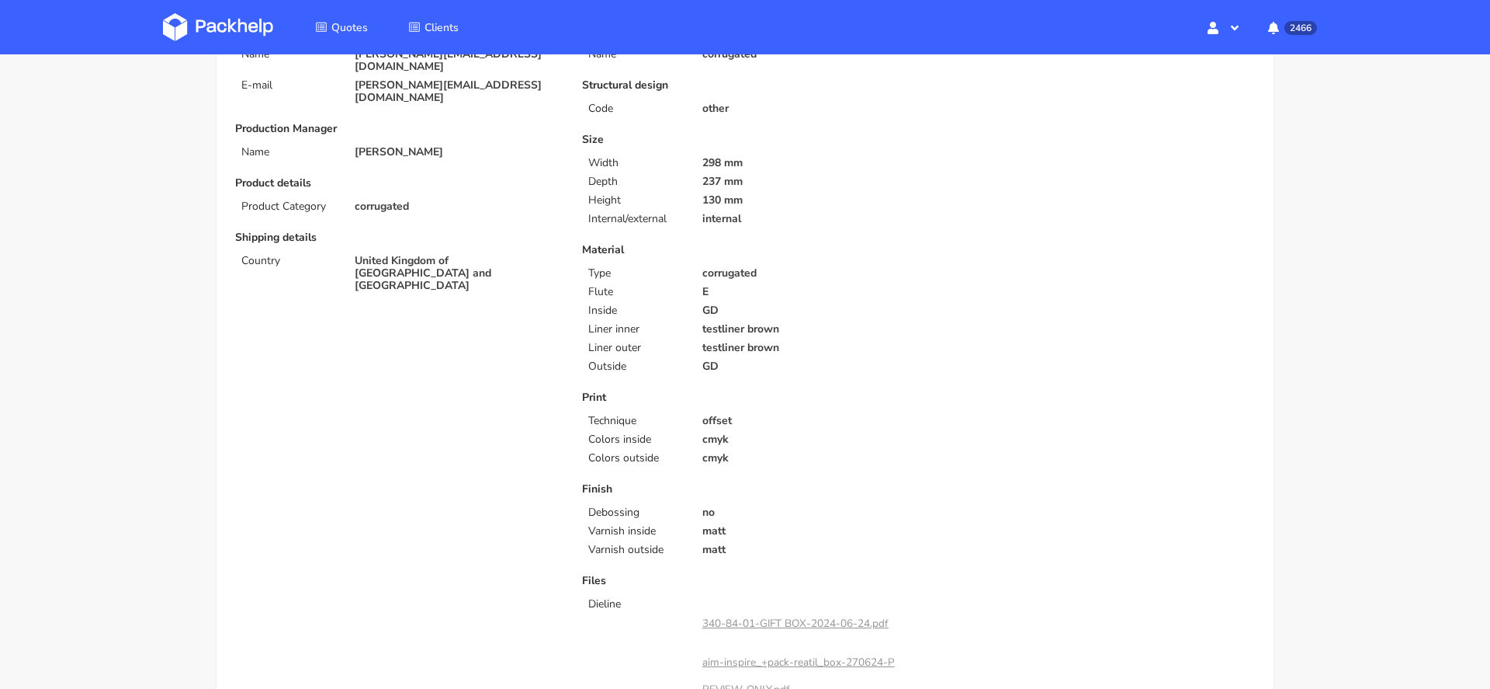
scroll to position [0, 0]
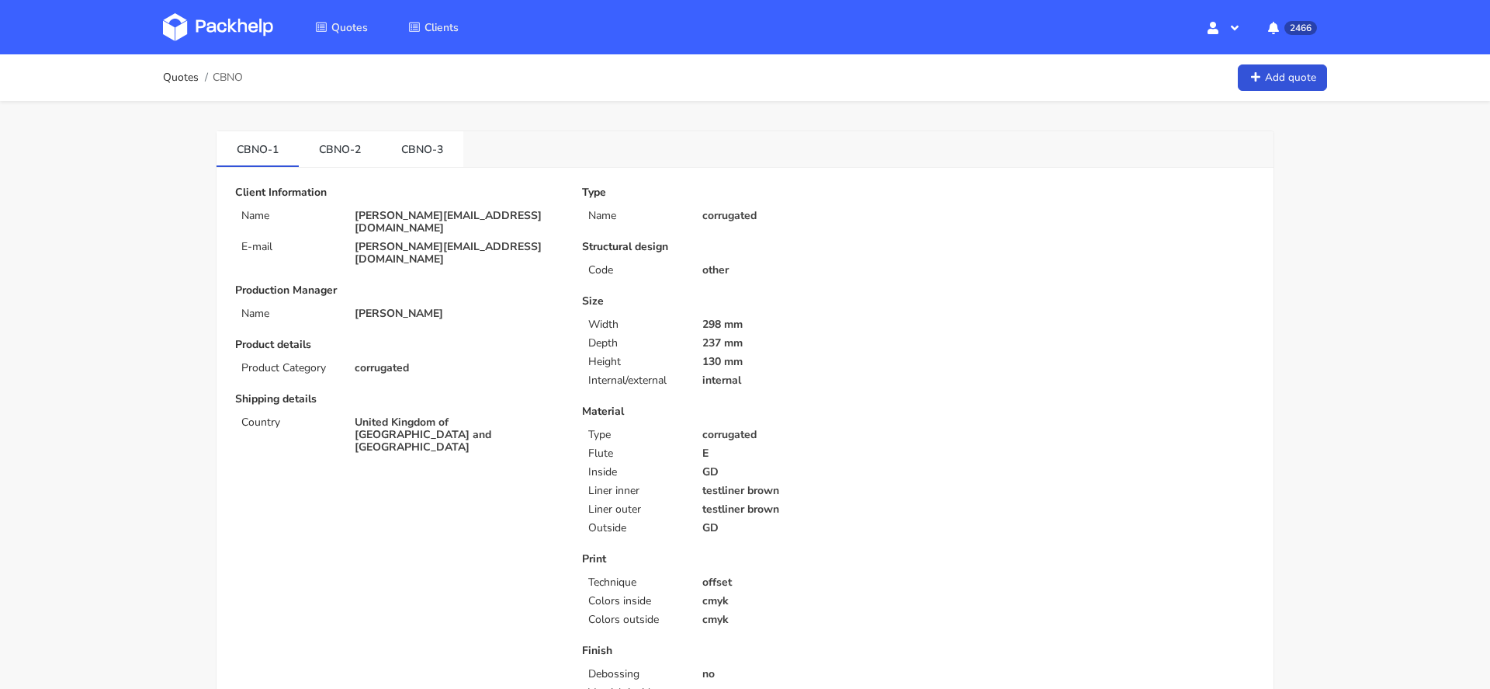
click at [411, 220] on p "[PERSON_NAME][EMAIL_ADDRESS][DOMAIN_NAME]" at bounding box center [458, 222] width 206 height 25
copy div "[PERSON_NAME][EMAIL_ADDRESS][DOMAIN_NAME]"
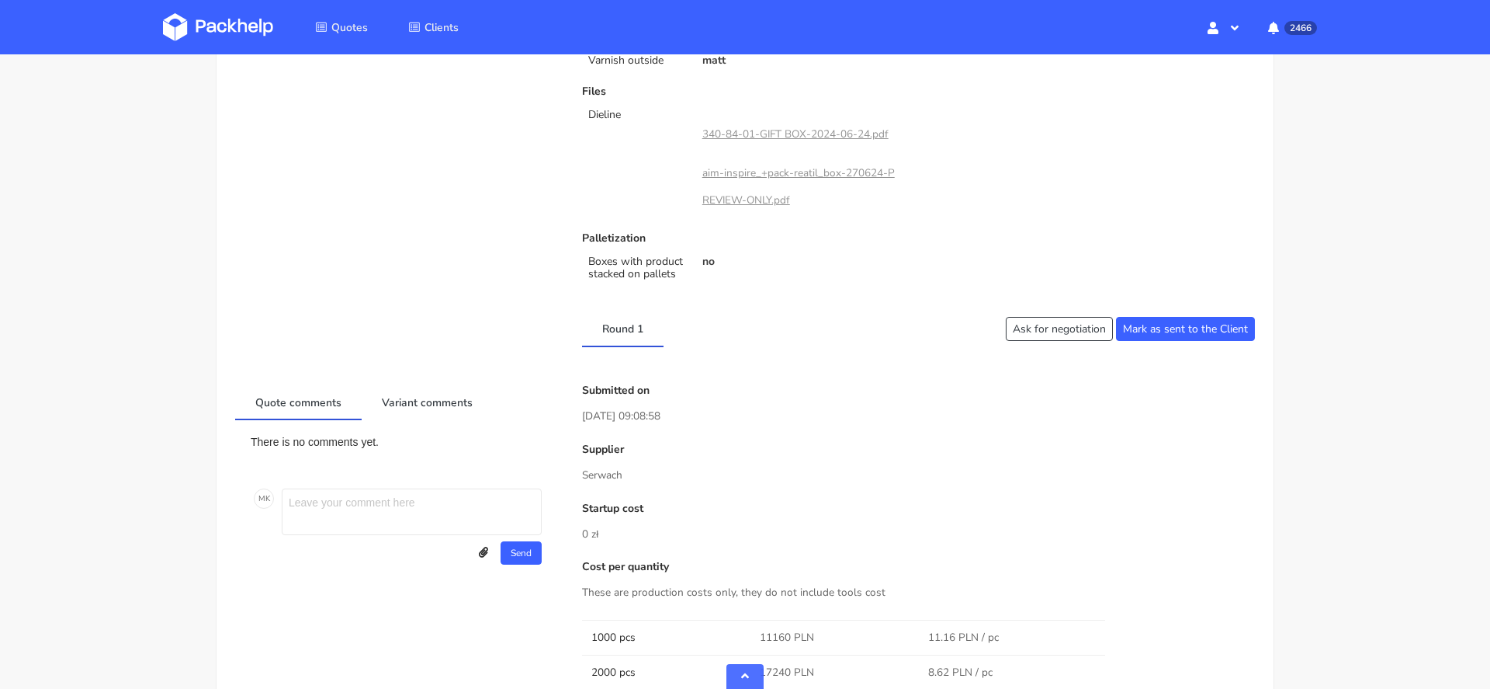
scroll to position [661, 0]
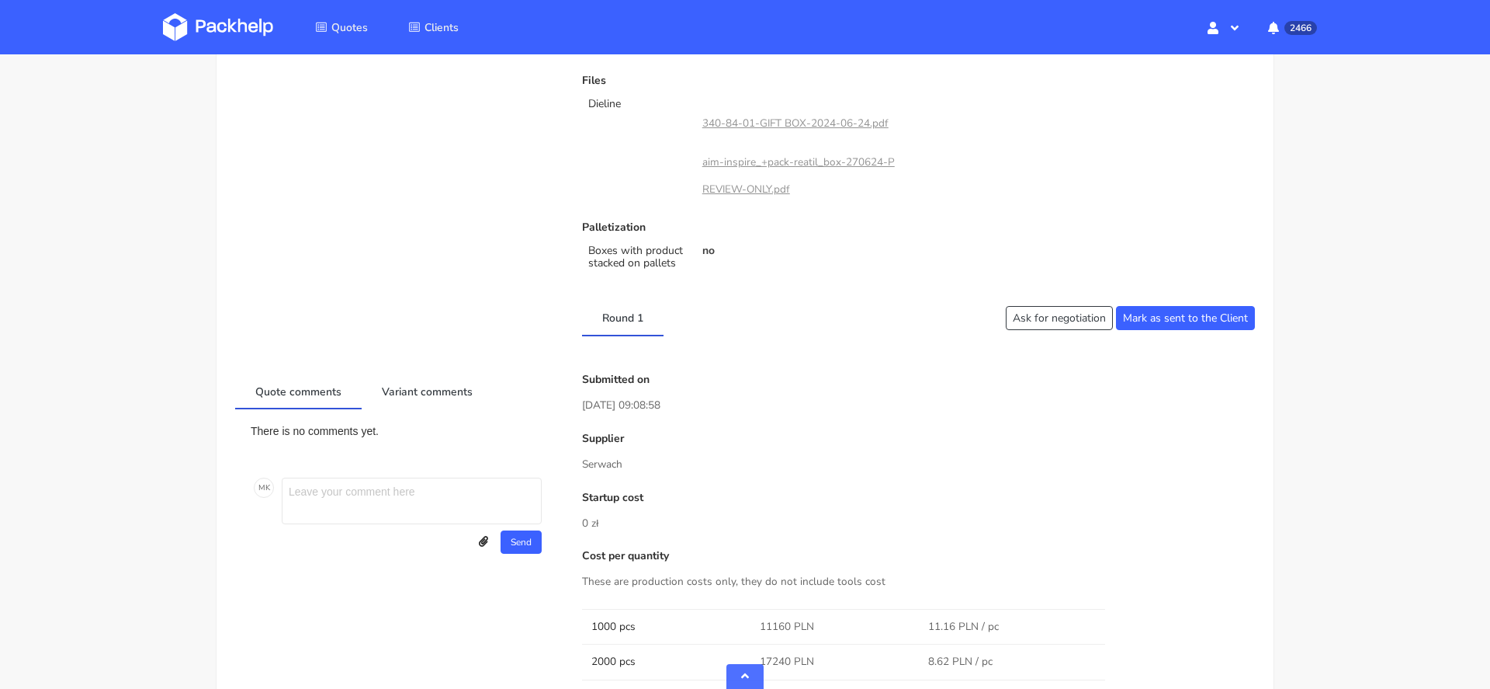
click at [600, 467] on p "Serwach" at bounding box center [918, 464] width 673 height 17
copy p "Serwach"
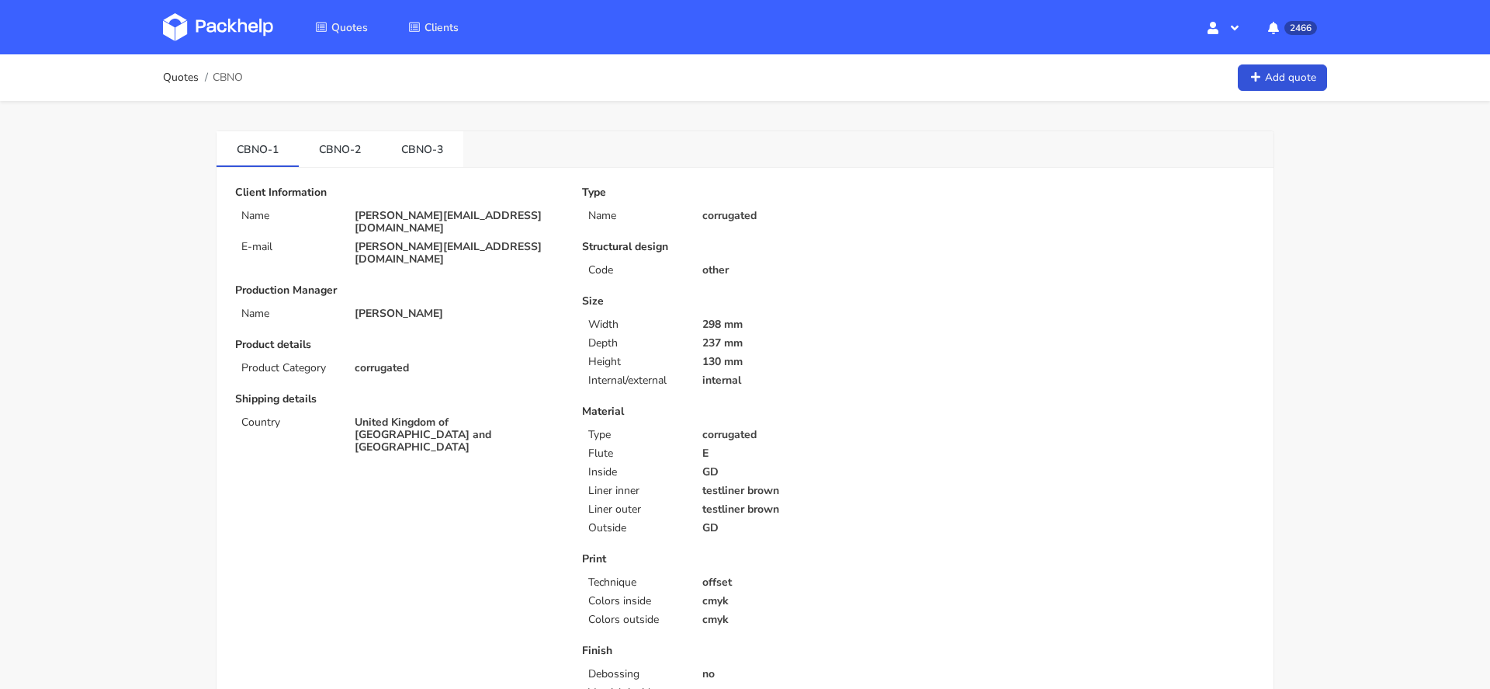
click at [394, 210] on p "[PERSON_NAME][EMAIL_ADDRESS][DOMAIN_NAME]" at bounding box center [458, 222] width 206 height 25
copy div "[PERSON_NAME][EMAIL_ADDRESS][DOMAIN_NAME]"
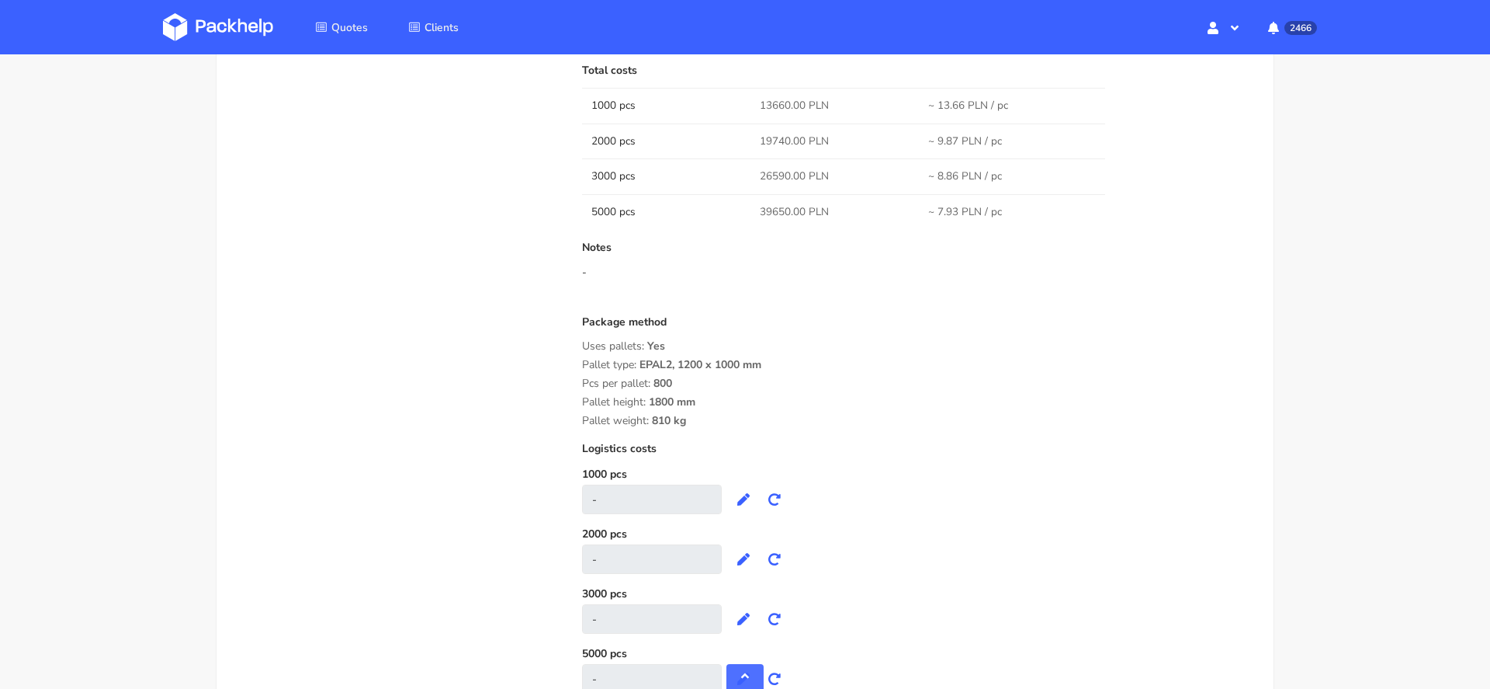
scroll to position [1619, 0]
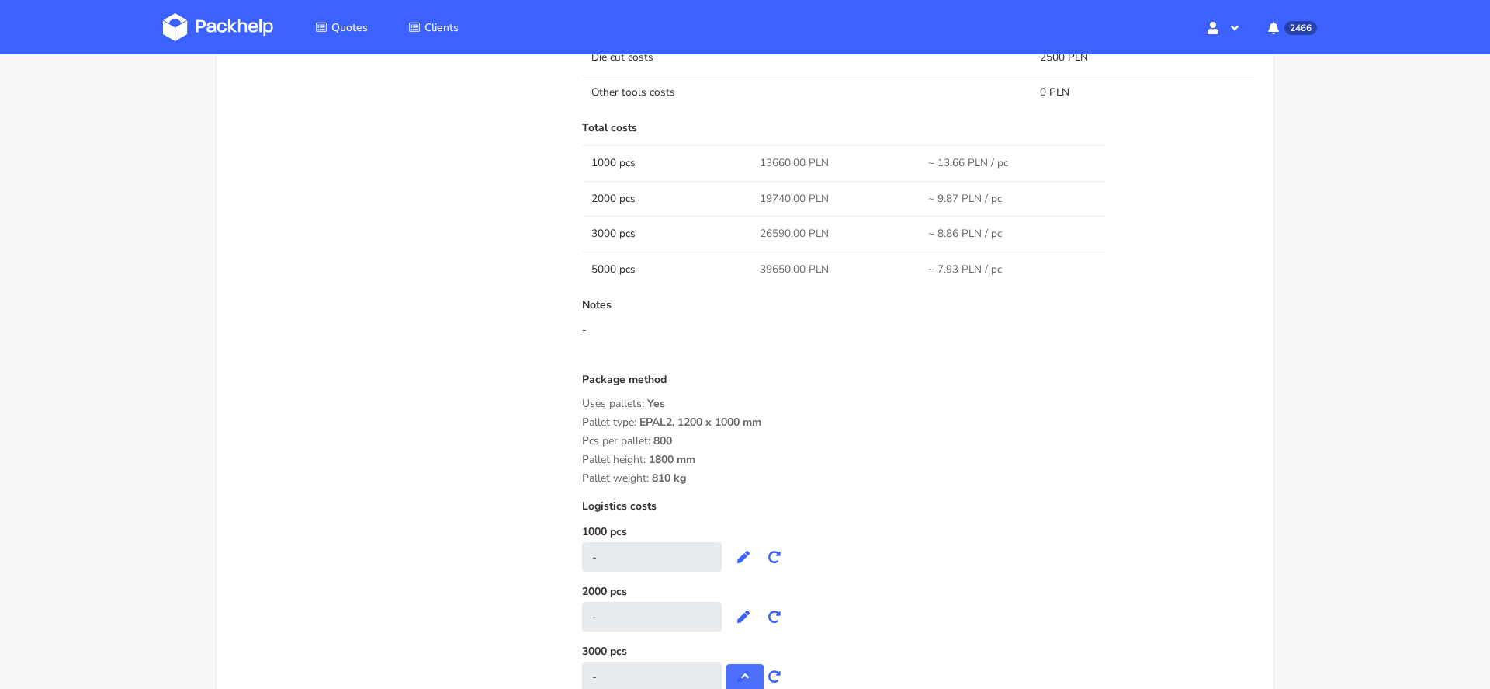
drag, startPoint x: 703, startPoint y: 477, endPoint x: 585, endPoint y: 373, distance: 156.8
click at [585, 373] on div "Package method Uses pallets: Yes Pallet type: EPAL2, 1200 x 1000 mm Pcs per pal…" at bounding box center [918, 428] width 673 height 111
copy div "Package method Uses pallets: Yes Pallet type: EPAL2, 1200 x 1000 mm Pcs per pal…"
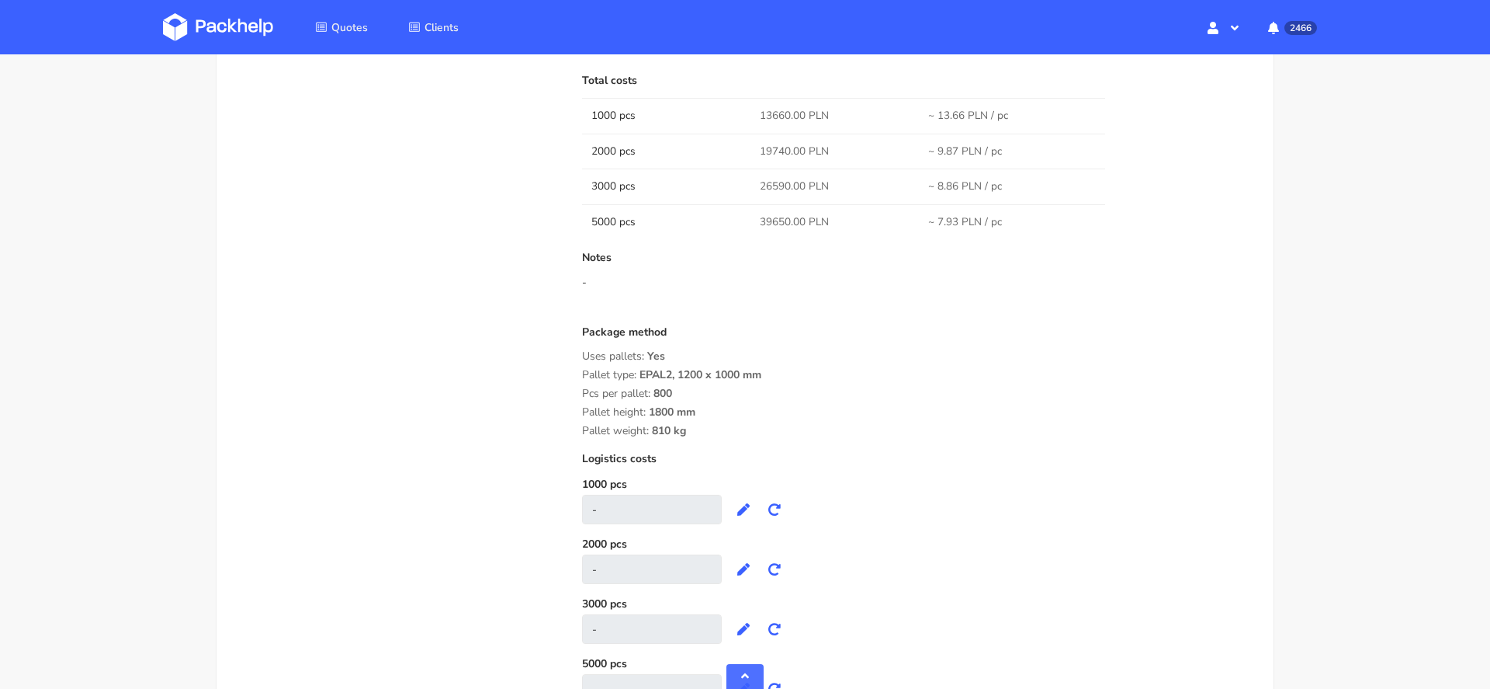
scroll to position [1677, 0]
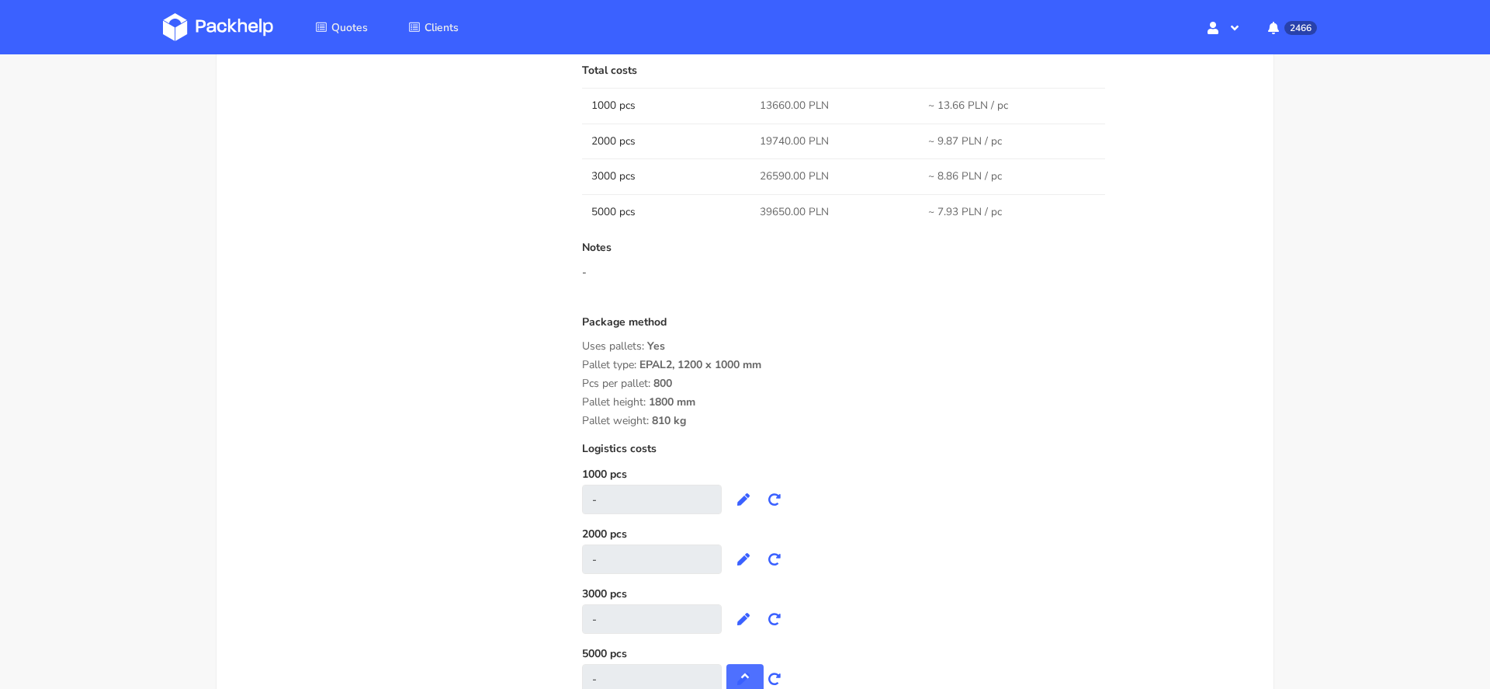
click at [932, 290] on div "Notes -" at bounding box center [918, 272] width 673 height 62
click at [772, 139] on span "19740.00 PLN" at bounding box center [794, 142] width 69 height 16
copy span "19740.00"
click at [777, 180] on td "26590.00 PLN" at bounding box center [835, 175] width 168 height 35
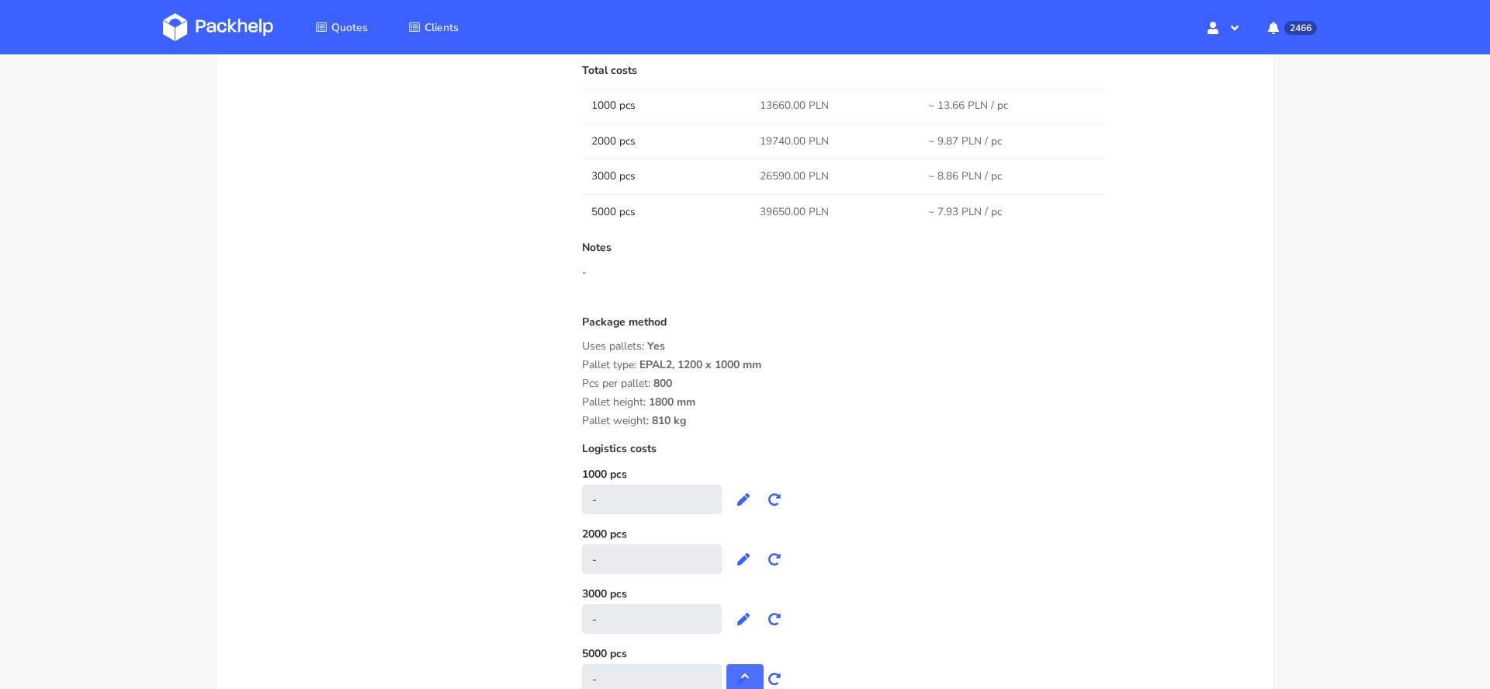
click at [777, 172] on span "26590.00 PLN" at bounding box center [794, 176] width 69 height 16
copy span "26590.00"
click at [775, 210] on span "39650.00 PLN" at bounding box center [794, 212] width 69 height 16
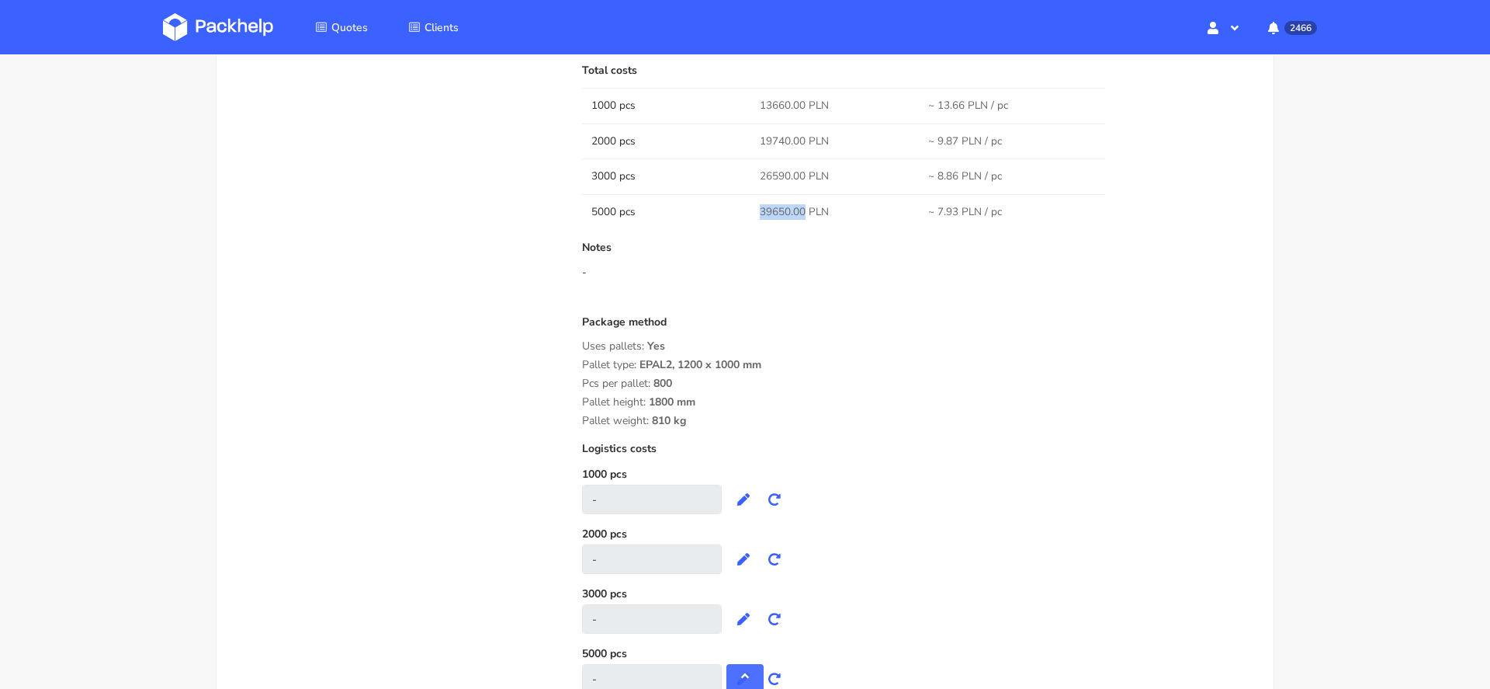
copy span "39650.00"
